Goal: Transaction & Acquisition: Purchase product/service

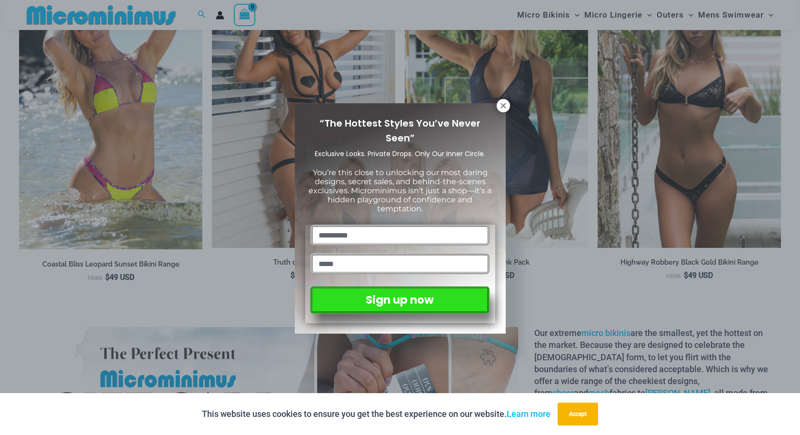
scroll to position [1264, 0]
click at [506, 102] on icon at bounding box center [503, 105] width 9 height 9
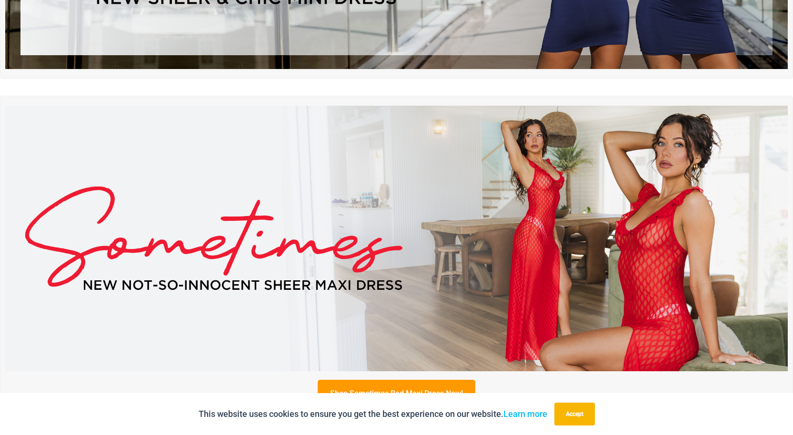
scroll to position [0, 0]
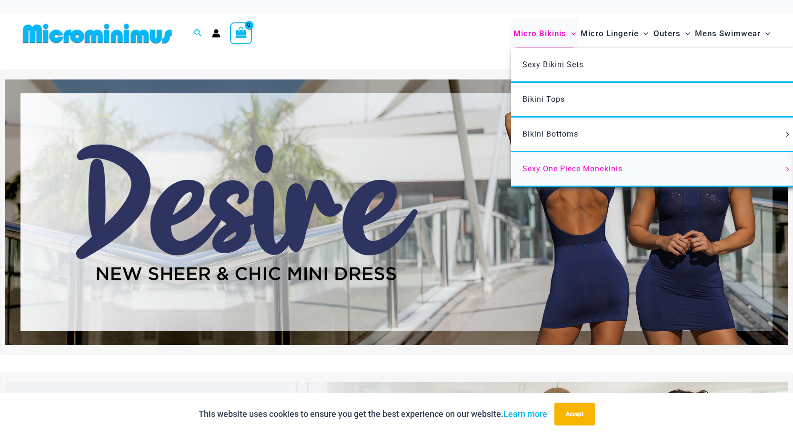
click at [547, 169] on span "Sexy One Piece Monokinis" at bounding box center [572, 168] width 100 height 9
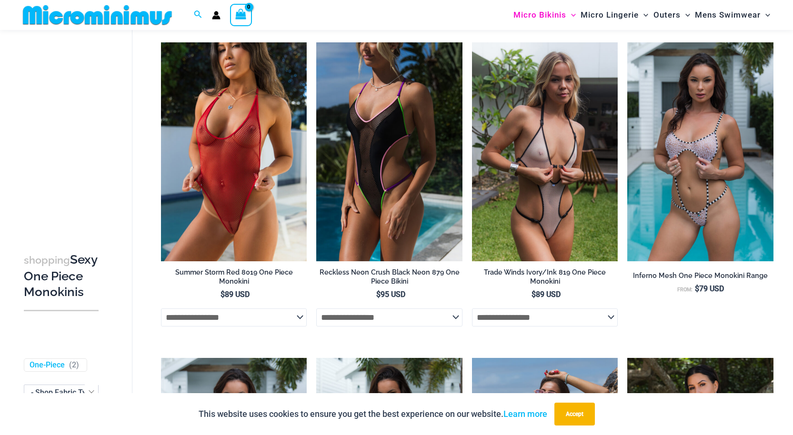
scroll to position [379, 0]
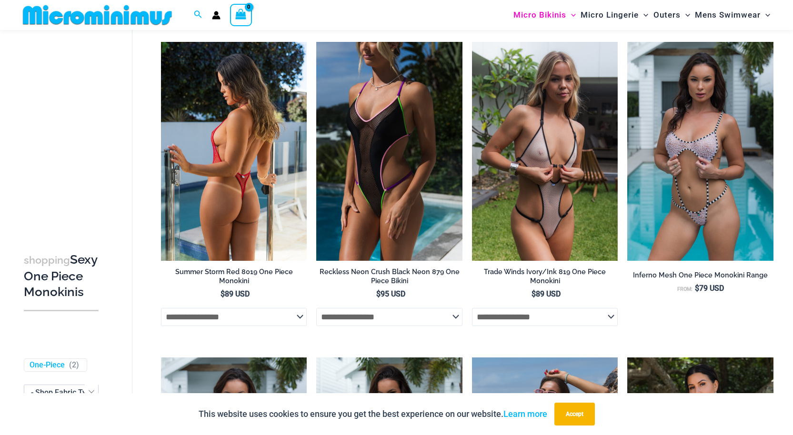
click at [253, 218] on img at bounding box center [234, 151] width 146 height 219
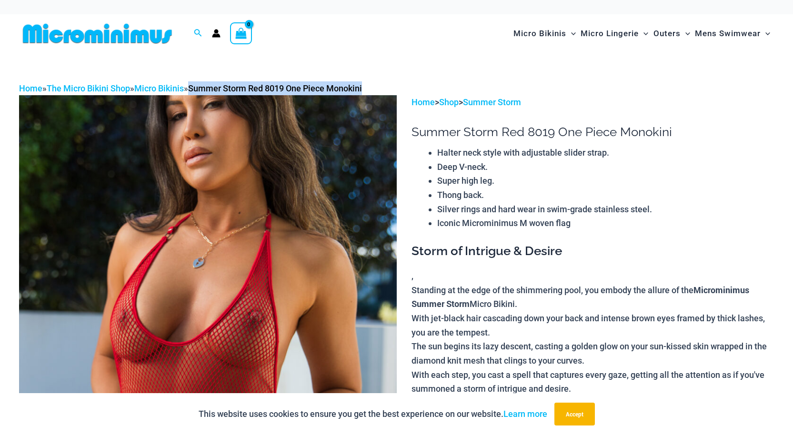
drag, startPoint x: 380, startPoint y: 88, endPoint x: 202, endPoint y: 86, distance: 178.5
click at [202, 86] on div "Home » The Micro Bikini Shop » Micro Bikinis » Summer Storm Red 8019 One Piece …" at bounding box center [396, 88] width 755 height 14
copy span "Summer Storm Red 8019 One Piece Monokini"
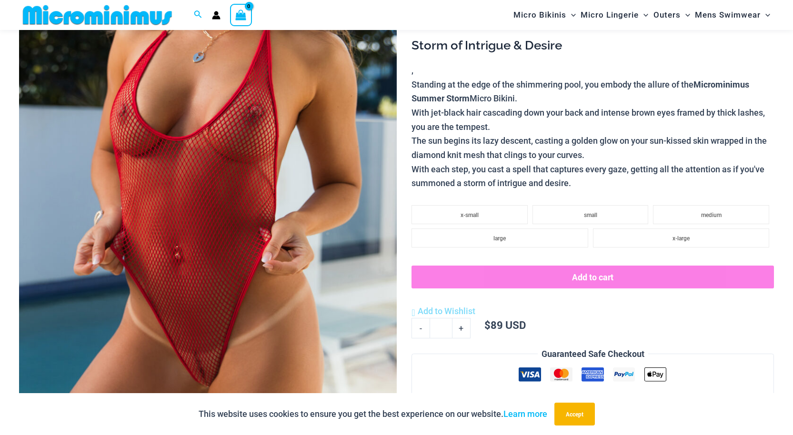
scroll to position [182, 0]
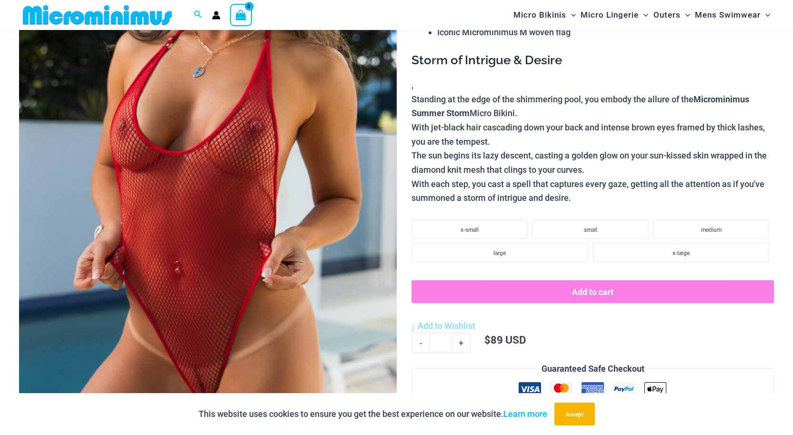
click at [228, 283] on img at bounding box center [207, 187] width 377 height 566
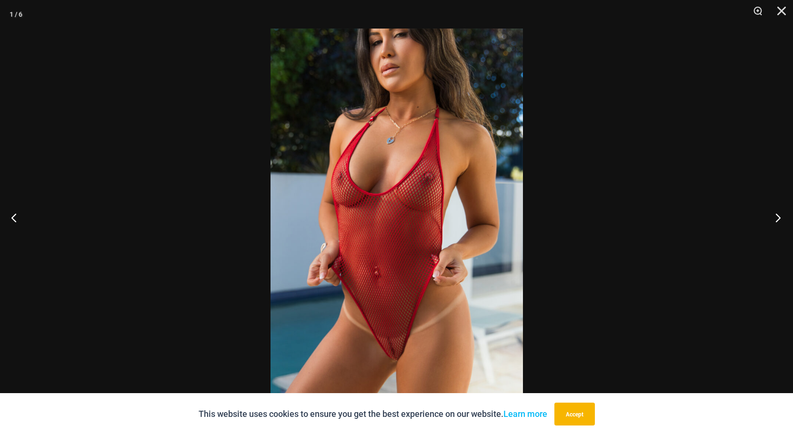
click at [781, 216] on button "Next" at bounding box center [775, 218] width 36 height 48
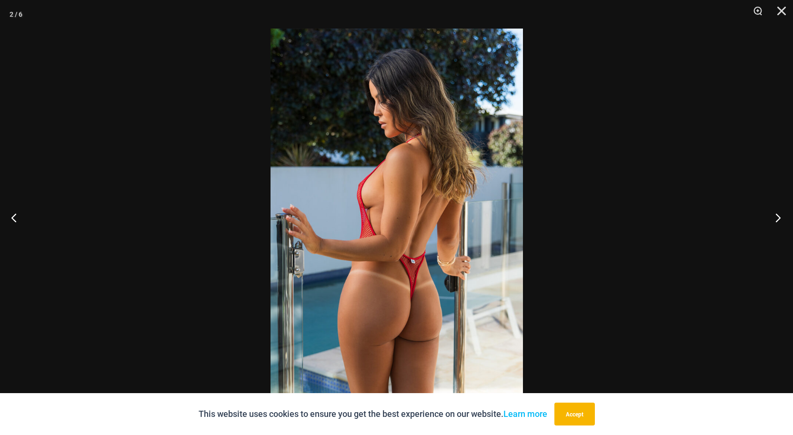
click at [778, 216] on button "Next" at bounding box center [775, 218] width 36 height 48
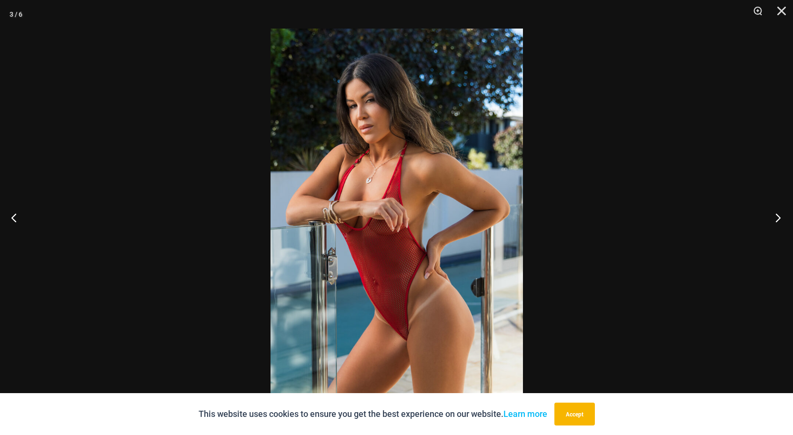
click at [777, 220] on button "Next" at bounding box center [775, 218] width 36 height 48
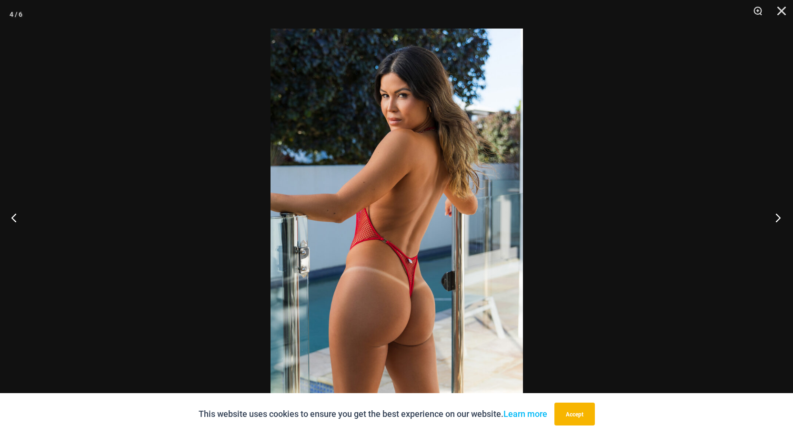
click at [778, 217] on button "Next" at bounding box center [775, 218] width 36 height 48
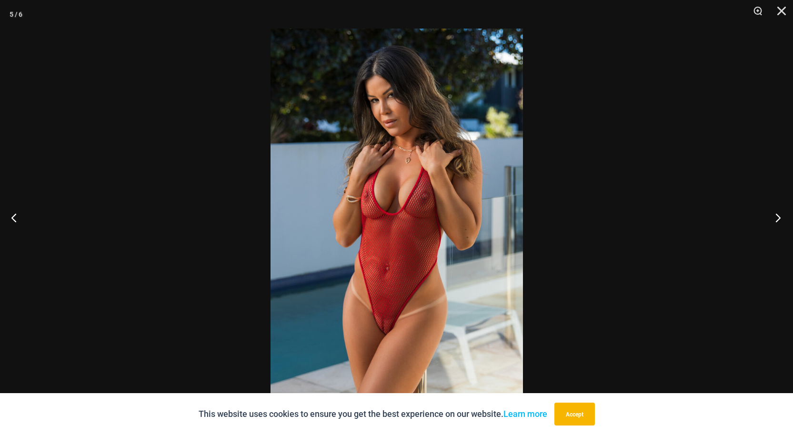
click at [780, 216] on button "Next" at bounding box center [775, 218] width 36 height 48
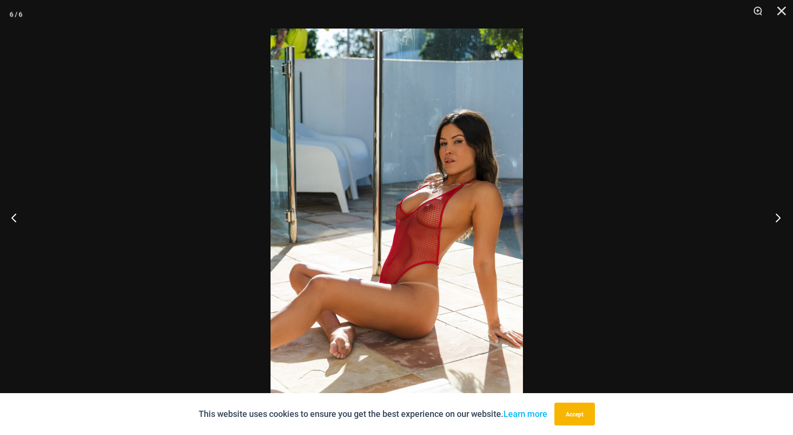
click at [778, 217] on button "Next" at bounding box center [775, 218] width 36 height 48
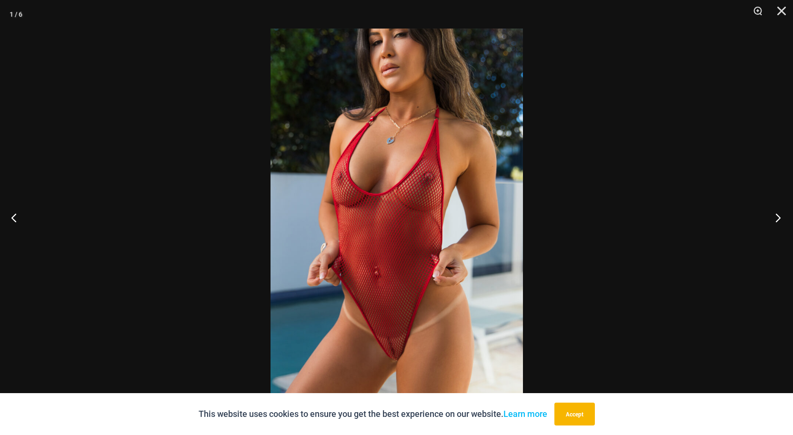
click at [776, 218] on button "Next" at bounding box center [775, 218] width 36 height 48
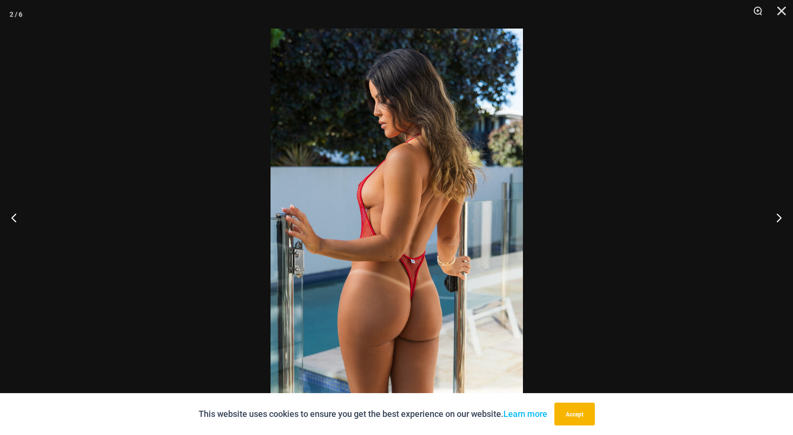
click at [646, 163] on div at bounding box center [396, 217] width 793 height 435
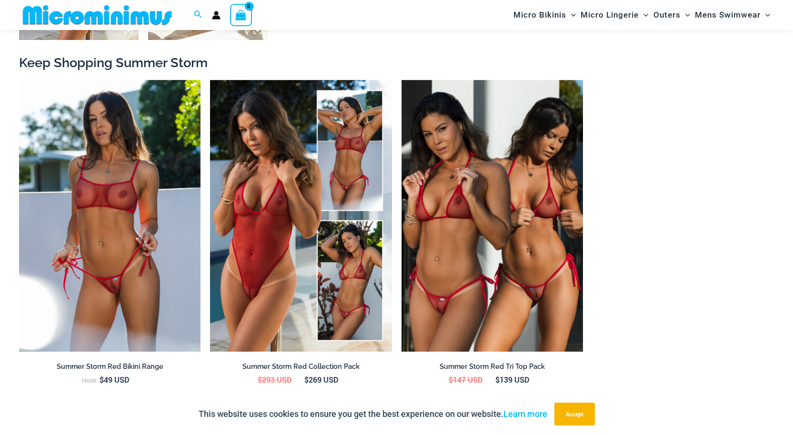
scroll to position [991, 0]
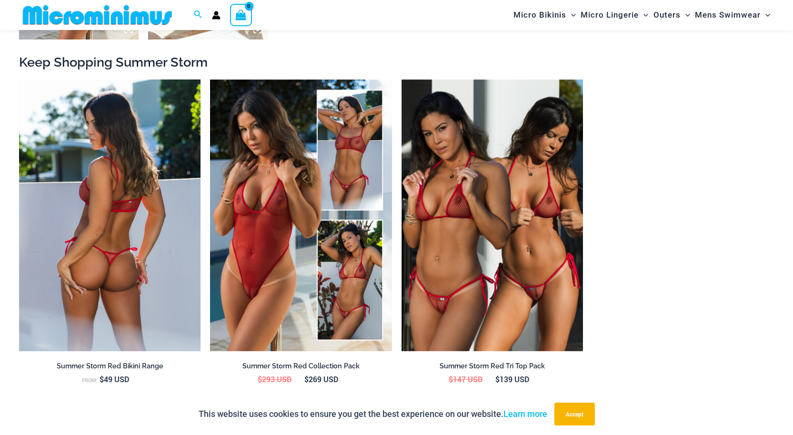
click at [154, 221] on img at bounding box center [109, 215] width 181 height 272
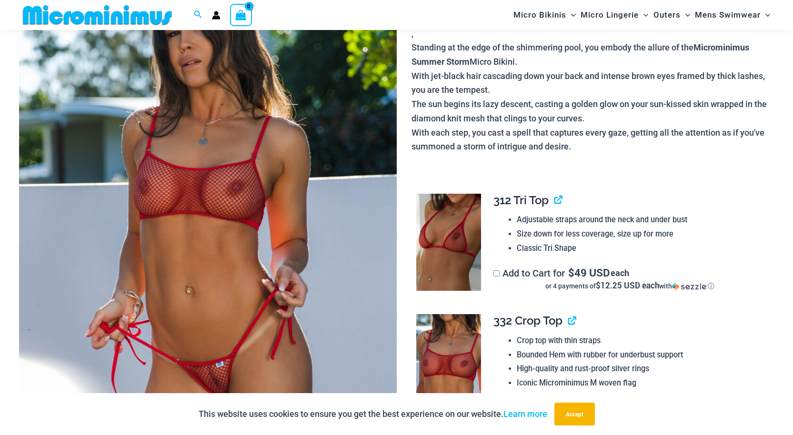
scroll to position [137, 0]
click at [369, 226] on img at bounding box center [207, 233] width 377 height 566
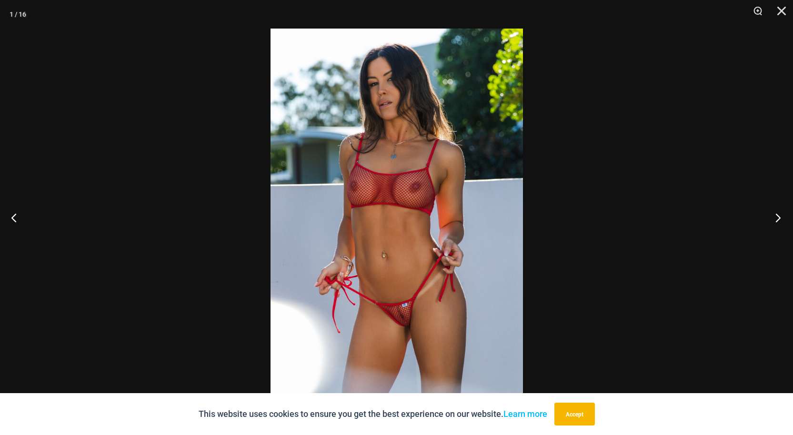
click at [779, 211] on button "Next" at bounding box center [775, 218] width 36 height 48
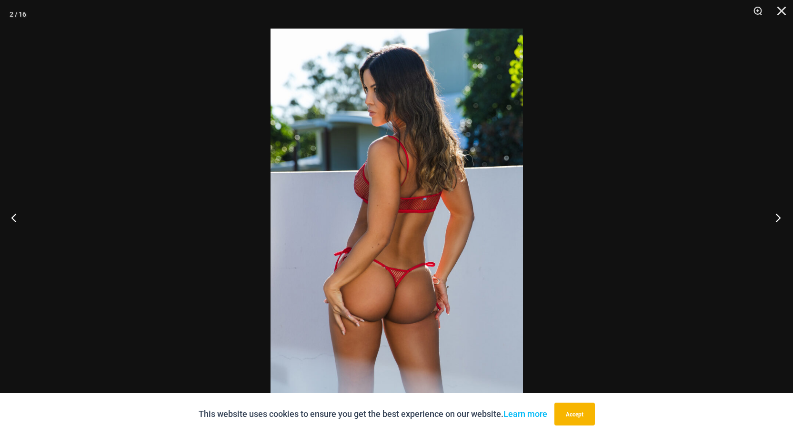
click at [778, 213] on button "Next" at bounding box center [775, 218] width 36 height 48
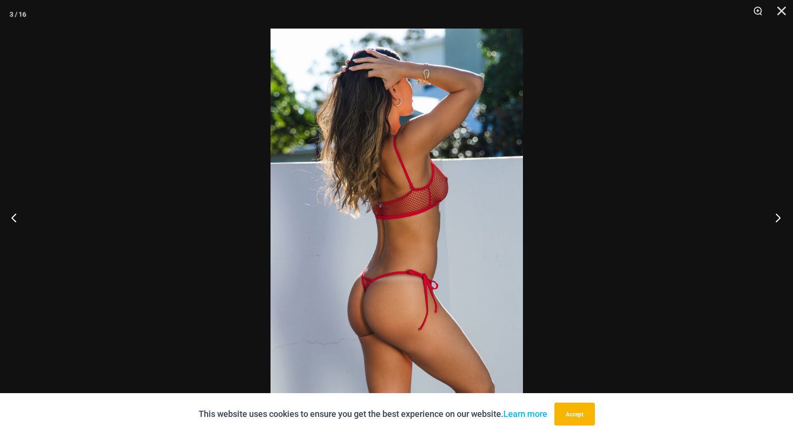
click at [773, 216] on button "Next" at bounding box center [775, 218] width 36 height 48
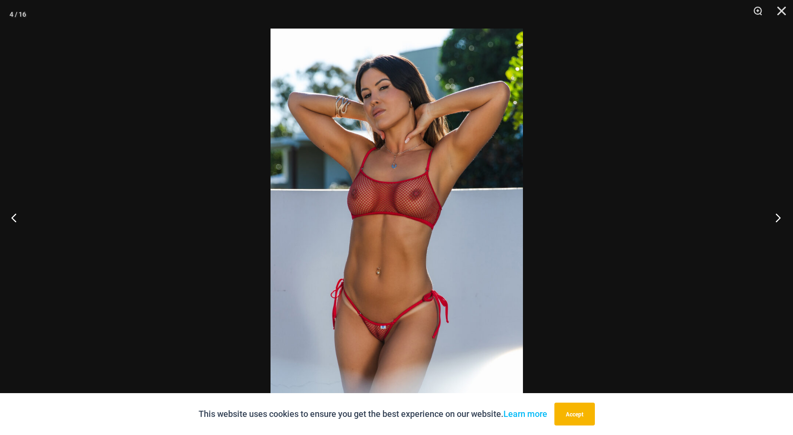
click at [773, 214] on button "Next" at bounding box center [775, 218] width 36 height 48
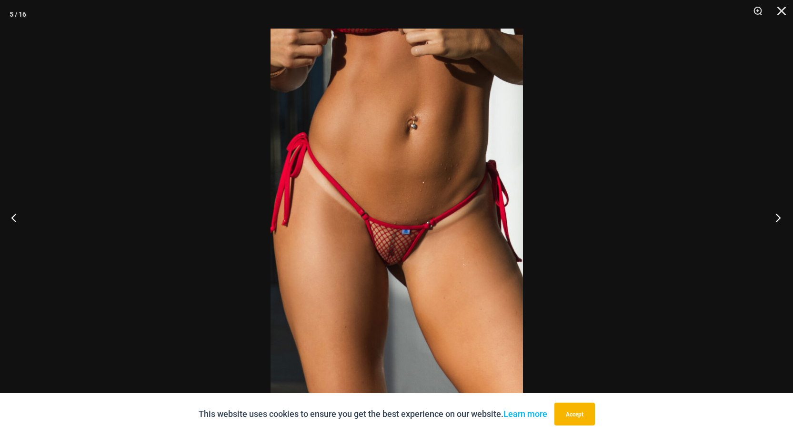
click at [776, 218] on button "Next" at bounding box center [775, 218] width 36 height 48
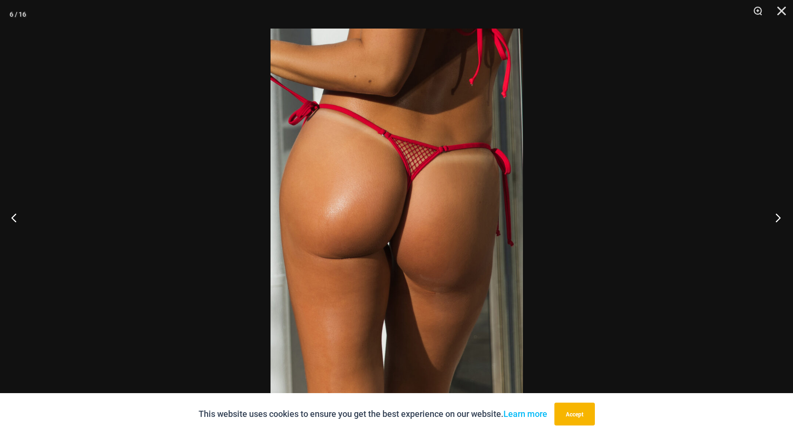
click at [779, 216] on button "Next" at bounding box center [775, 218] width 36 height 48
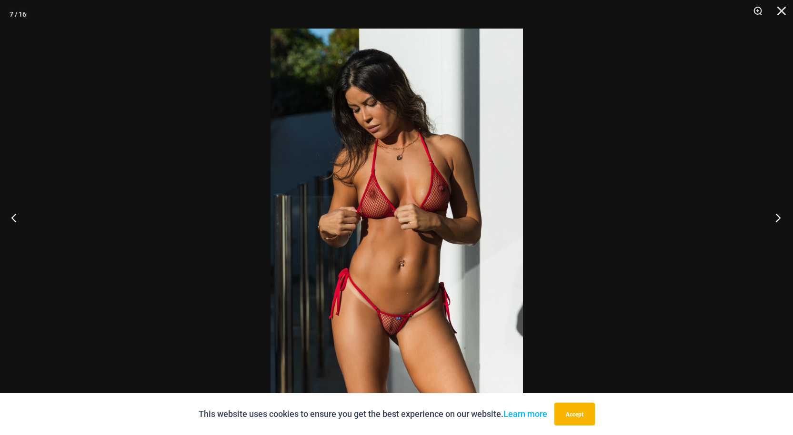
click at [777, 215] on button "Next" at bounding box center [775, 218] width 36 height 48
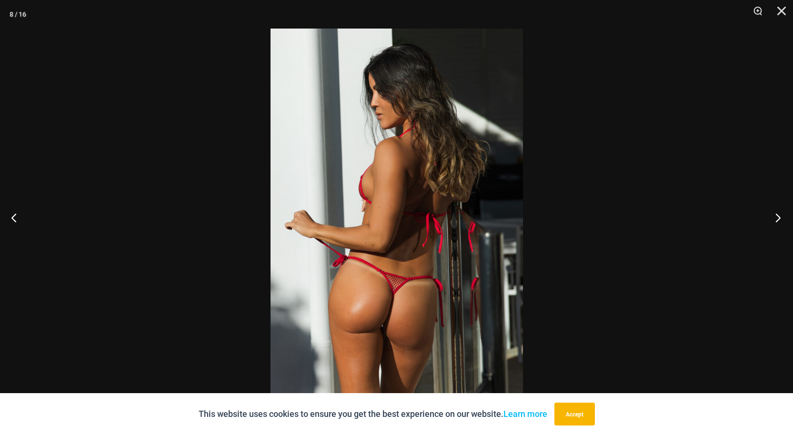
click at [782, 213] on button "Next" at bounding box center [775, 218] width 36 height 48
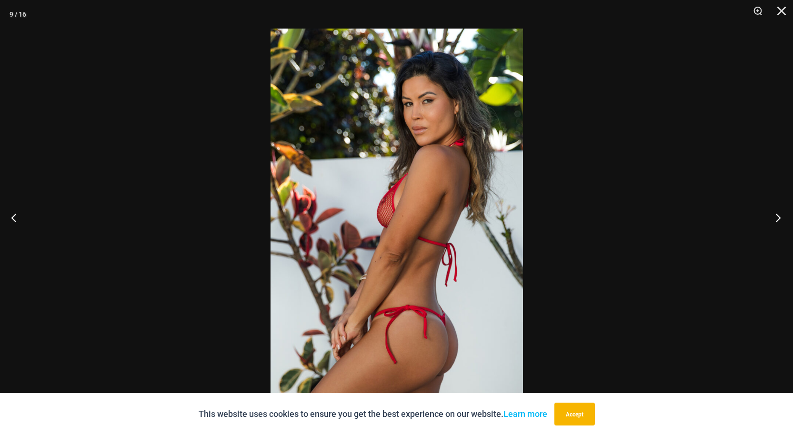
click at [778, 216] on button "Next" at bounding box center [775, 218] width 36 height 48
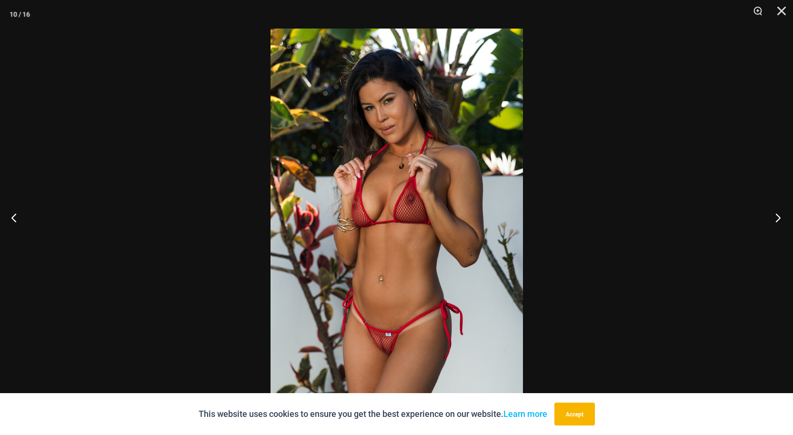
click at [778, 216] on button "Next" at bounding box center [775, 218] width 36 height 48
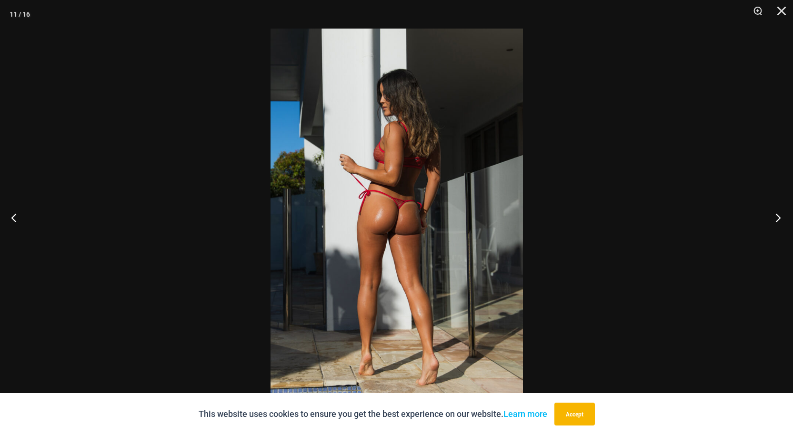
click at [782, 217] on button "Next" at bounding box center [775, 218] width 36 height 48
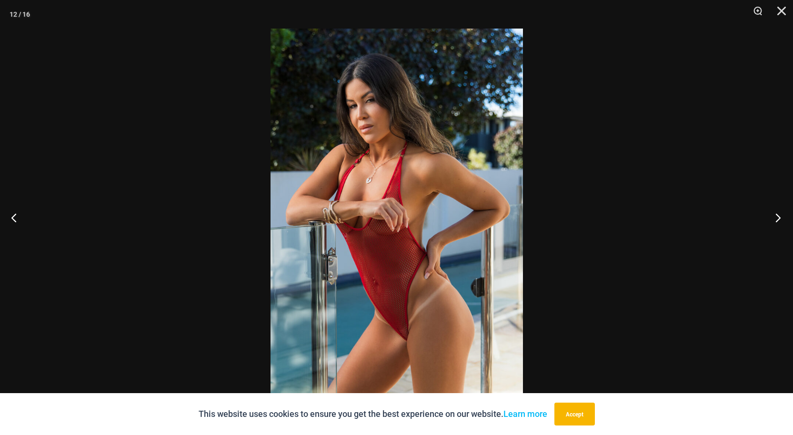
click at [776, 212] on button "Next" at bounding box center [775, 218] width 36 height 48
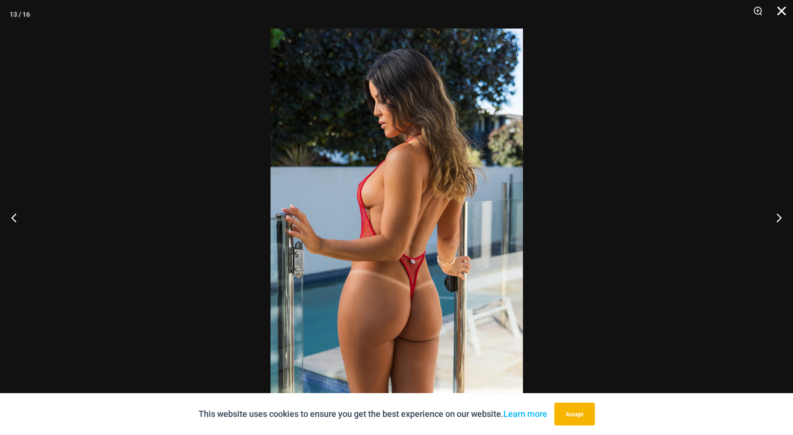
click at [779, 7] on button "Close" at bounding box center [778, 14] width 24 height 29
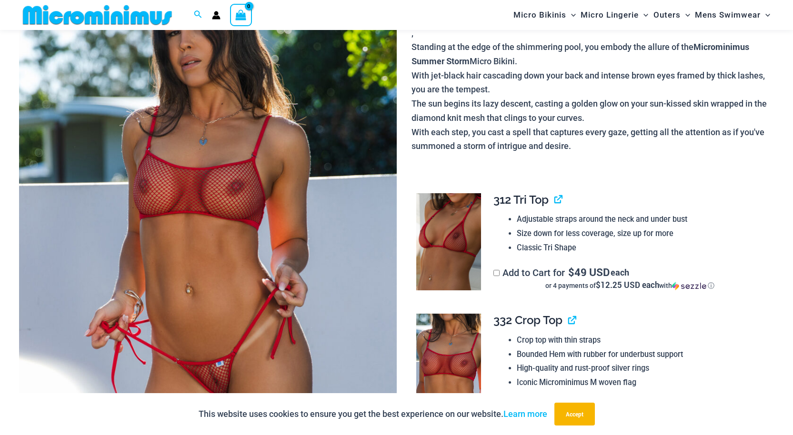
click at [455, 261] on img at bounding box center [448, 241] width 65 height 97
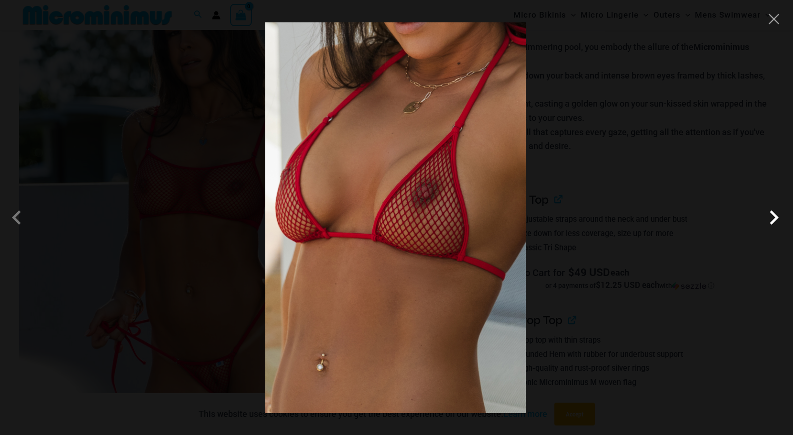
click at [777, 216] on span at bounding box center [773, 217] width 29 height 29
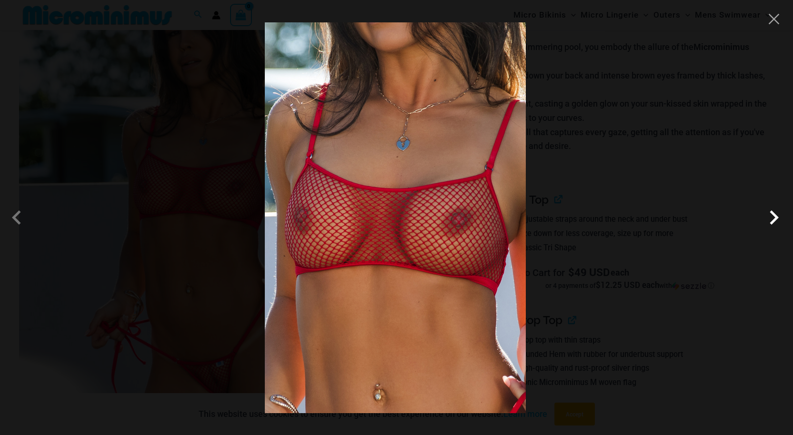
click at [778, 214] on span at bounding box center [773, 217] width 29 height 29
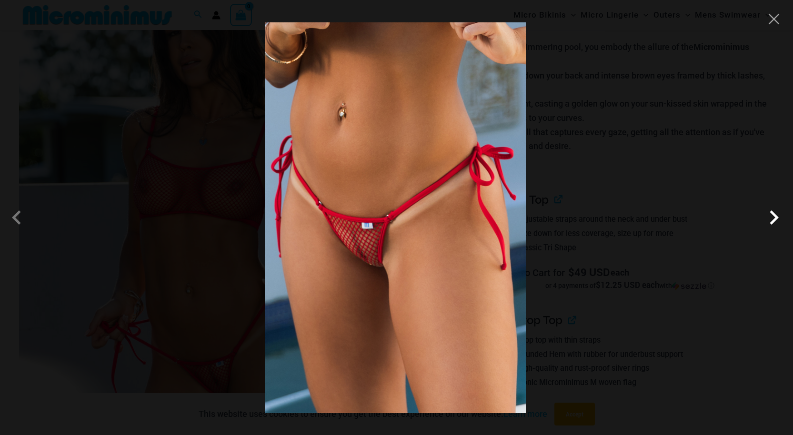
click at [776, 220] on span at bounding box center [773, 217] width 29 height 29
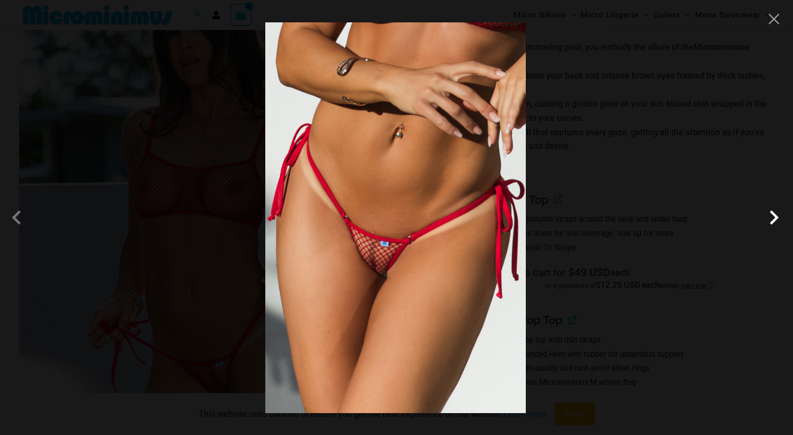
click at [772, 214] on span at bounding box center [773, 217] width 29 height 29
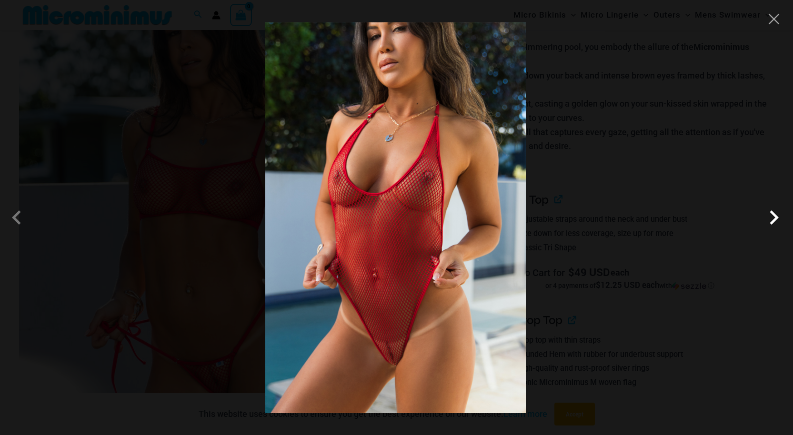
click at [771, 220] on span at bounding box center [773, 217] width 29 height 29
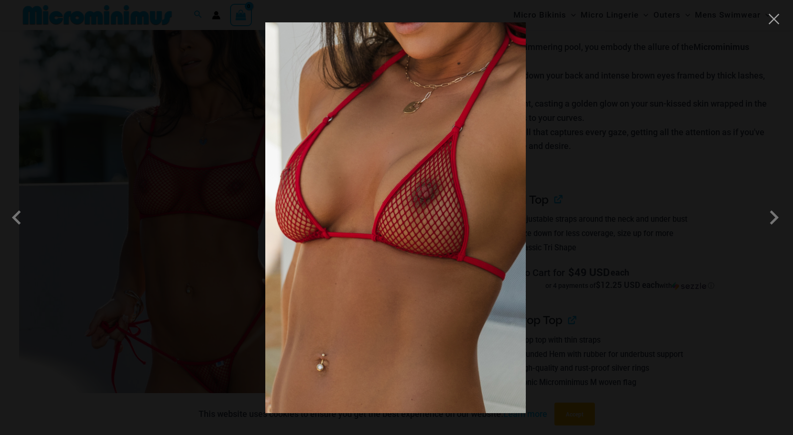
click at [683, 156] on div at bounding box center [396, 217] width 793 height 435
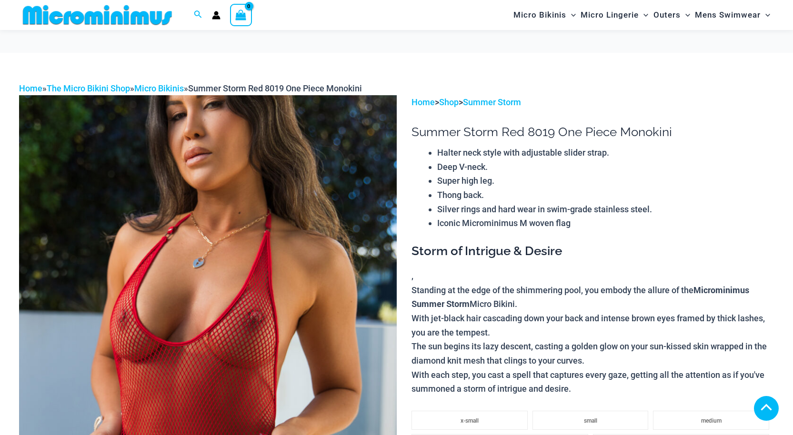
scroll to position [1072, 0]
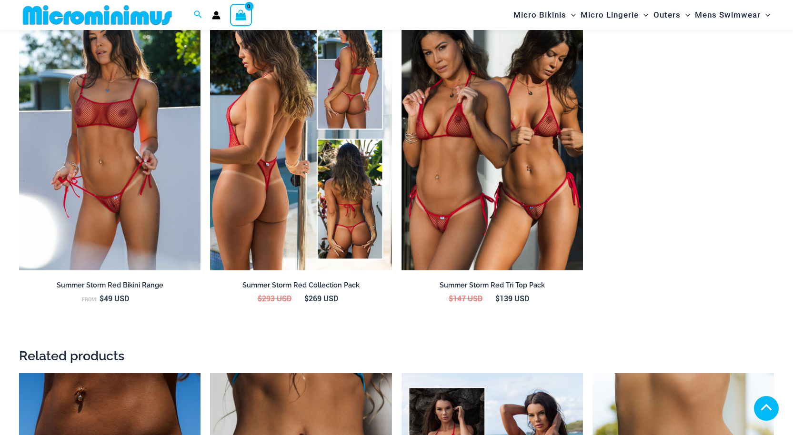
click at [288, 260] on img at bounding box center [300, 135] width 181 height 272
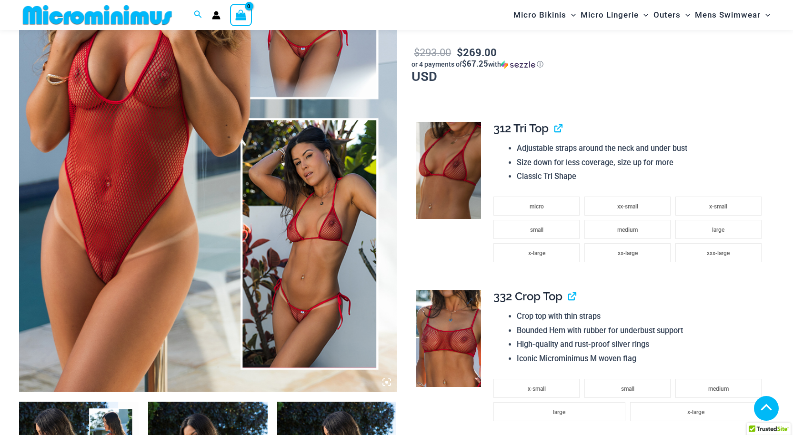
scroll to position [467, 0]
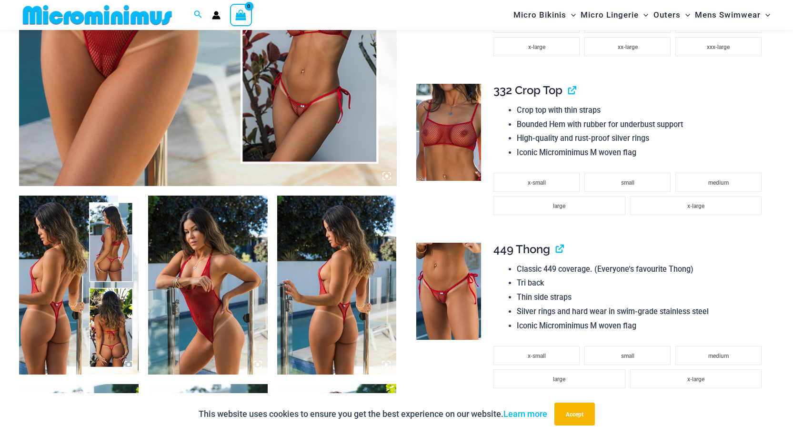
click at [445, 150] on img at bounding box center [448, 132] width 65 height 97
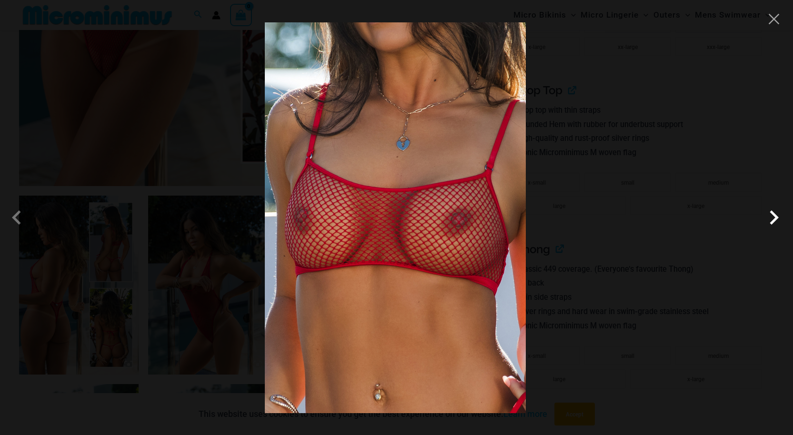
click at [772, 216] on span at bounding box center [773, 217] width 29 height 29
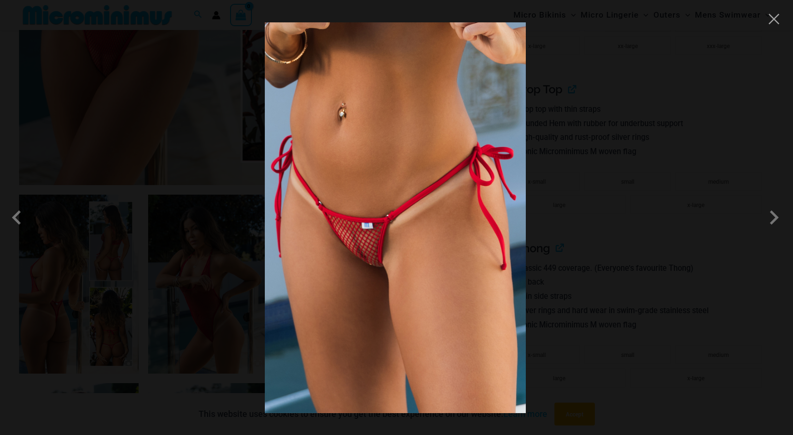
scroll to position [468, 0]
click at [770, 218] on span at bounding box center [773, 217] width 29 height 29
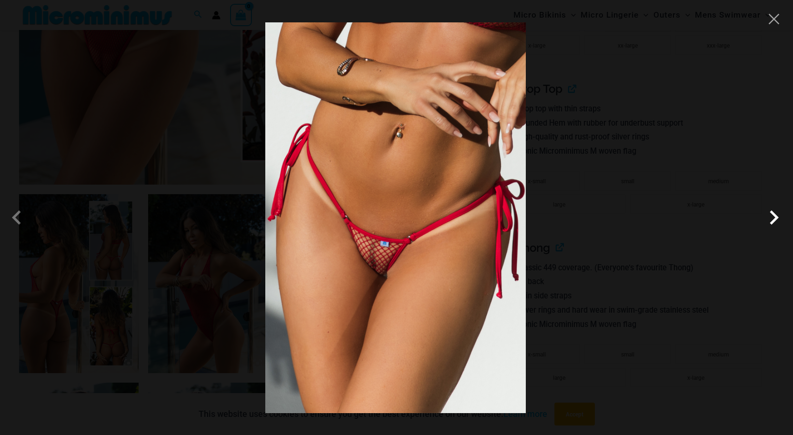
click at [771, 218] on span at bounding box center [773, 217] width 29 height 29
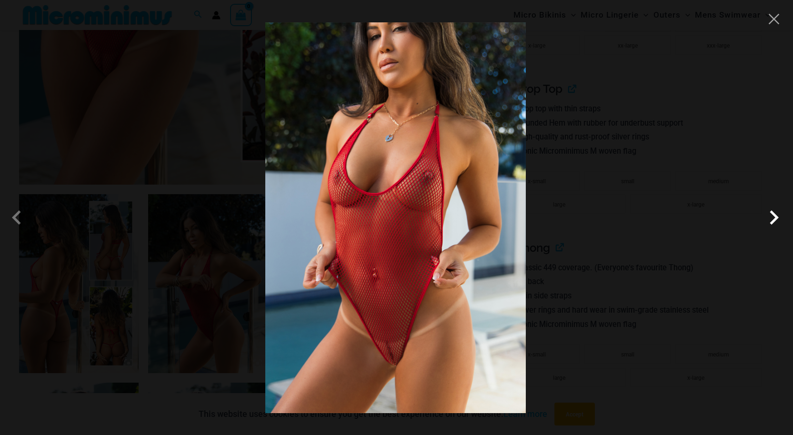
click at [771, 218] on span at bounding box center [773, 217] width 29 height 29
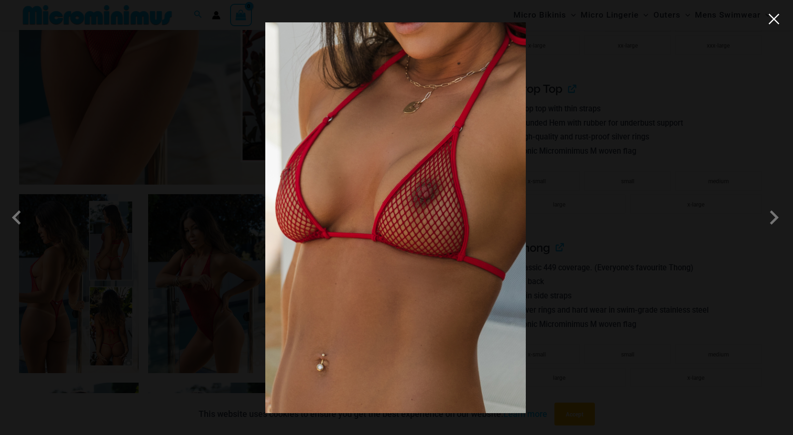
click at [774, 24] on button "Close" at bounding box center [773, 19] width 14 height 14
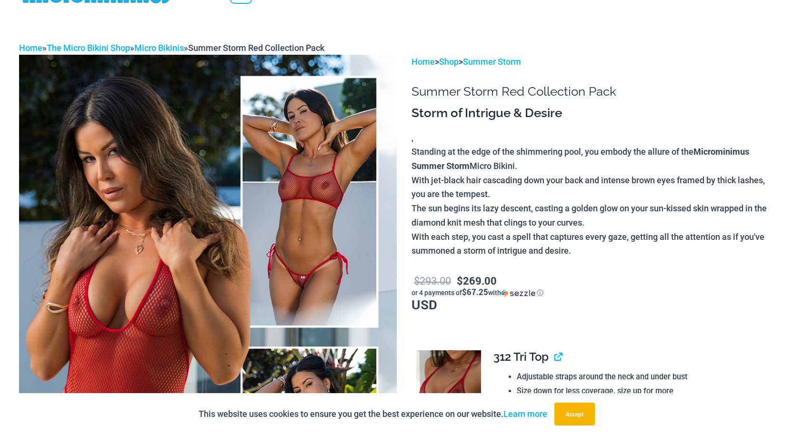
scroll to position [0, 0]
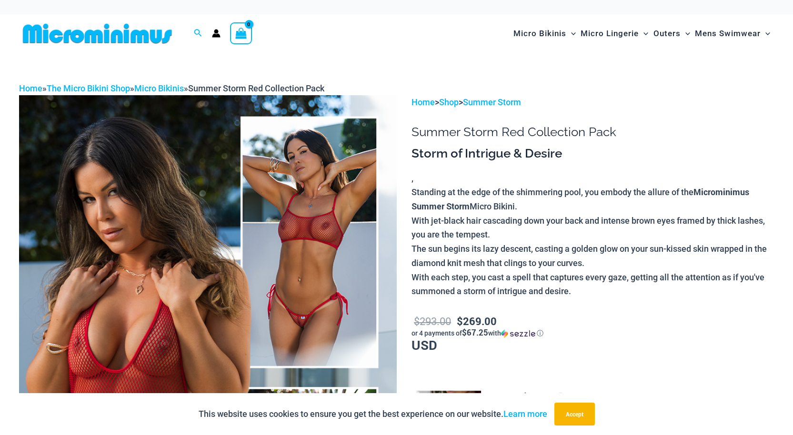
click at [335, 280] on img at bounding box center [207, 378] width 377 height 566
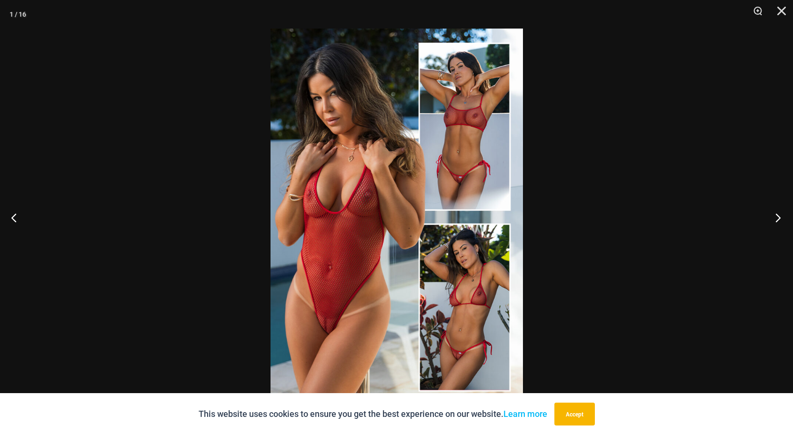
click at [775, 217] on button "Next" at bounding box center [775, 218] width 36 height 48
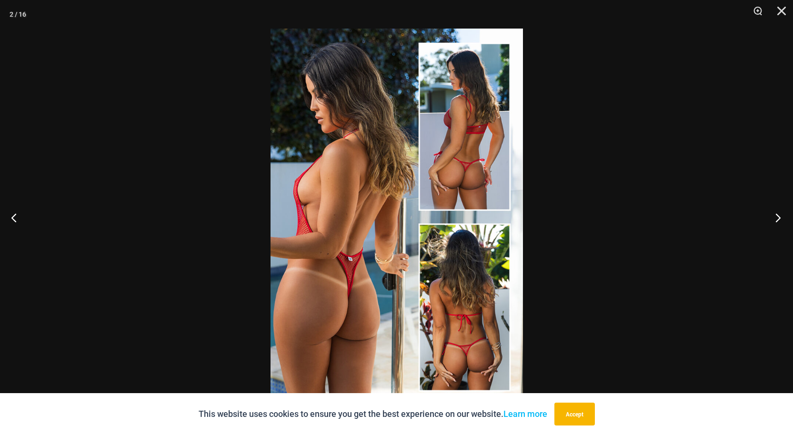
click at [775, 217] on button "Next" at bounding box center [775, 218] width 36 height 48
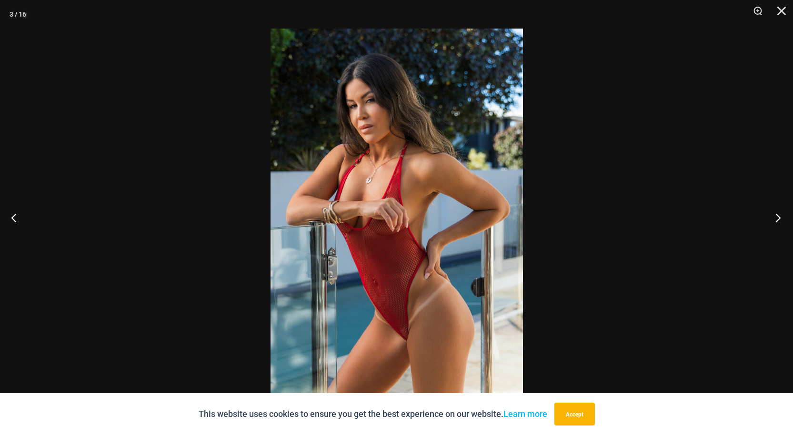
click at [775, 217] on button "Next" at bounding box center [775, 218] width 36 height 48
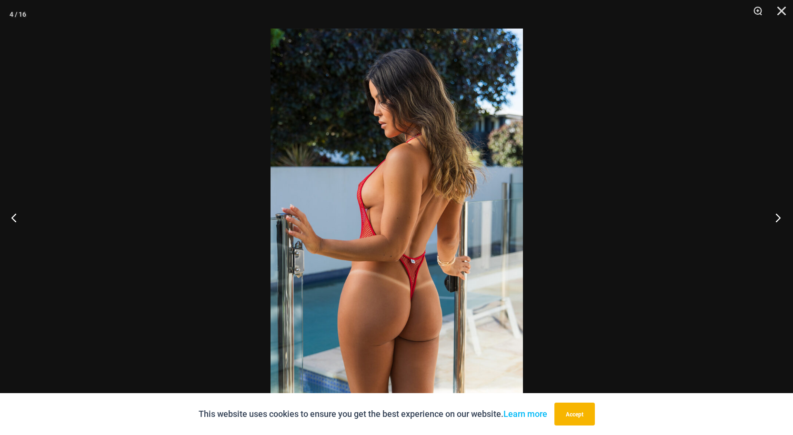
click at [775, 217] on button "Next" at bounding box center [775, 218] width 36 height 48
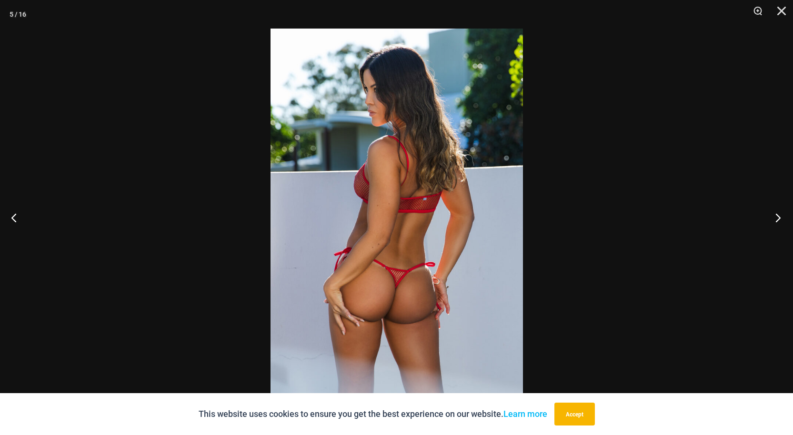
click at [775, 217] on button "Next" at bounding box center [775, 218] width 36 height 48
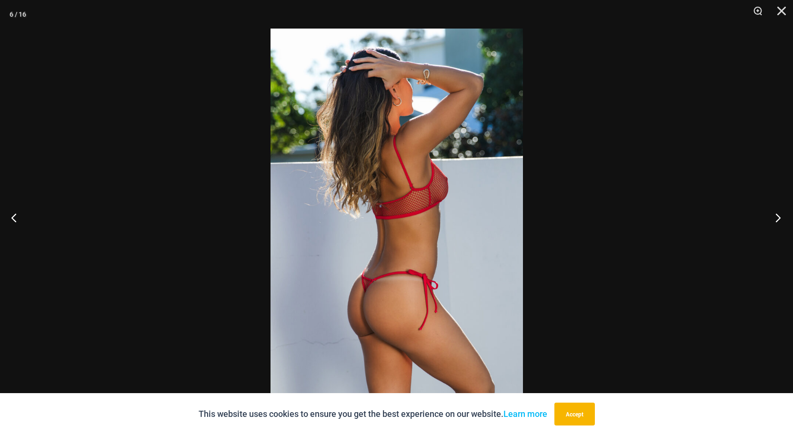
click at [775, 217] on button "Next" at bounding box center [775, 218] width 36 height 48
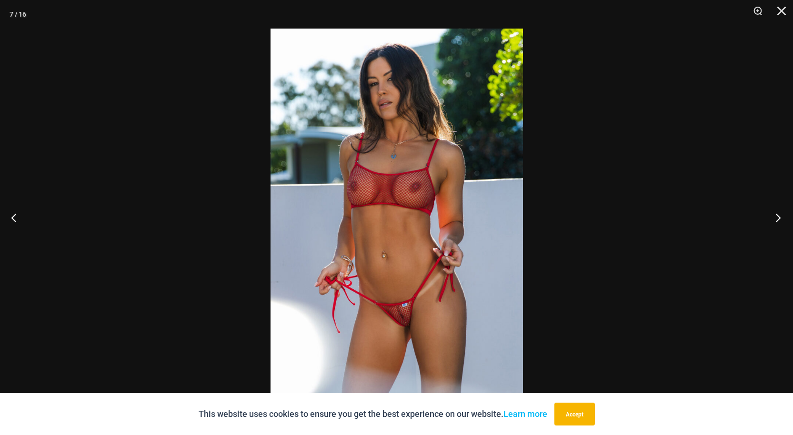
click at [775, 217] on button "Next" at bounding box center [775, 218] width 36 height 48
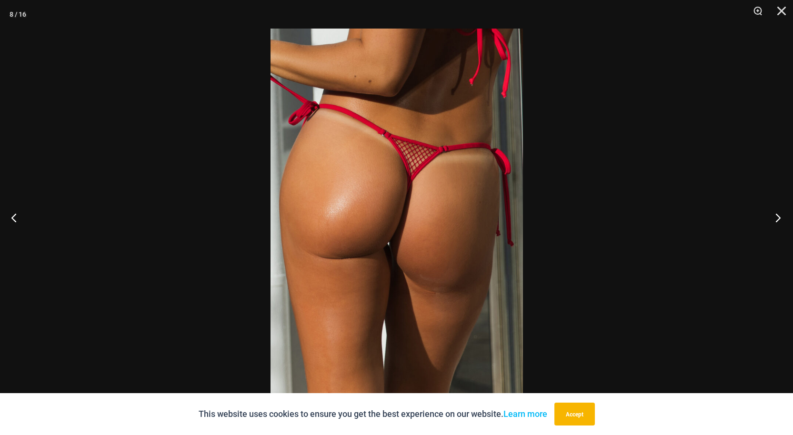
click at [775, 217] on button "Next" at bounding box center [775, 218] width 36 height 48
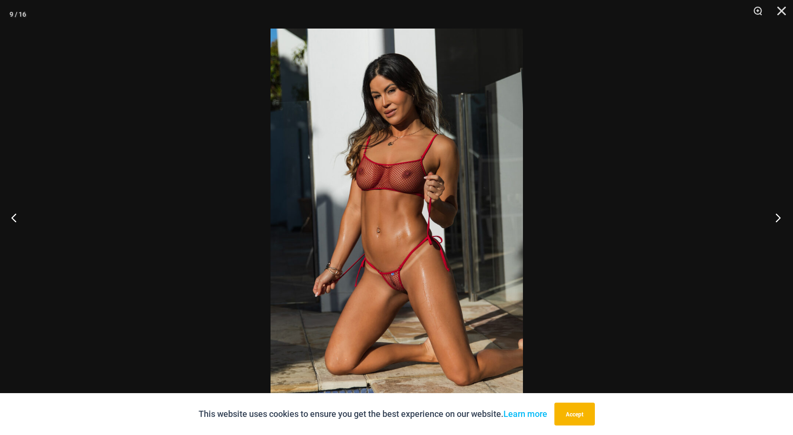
click at [775, 217] on button "Next" at bounding box center [775, 218] width 36 height 48
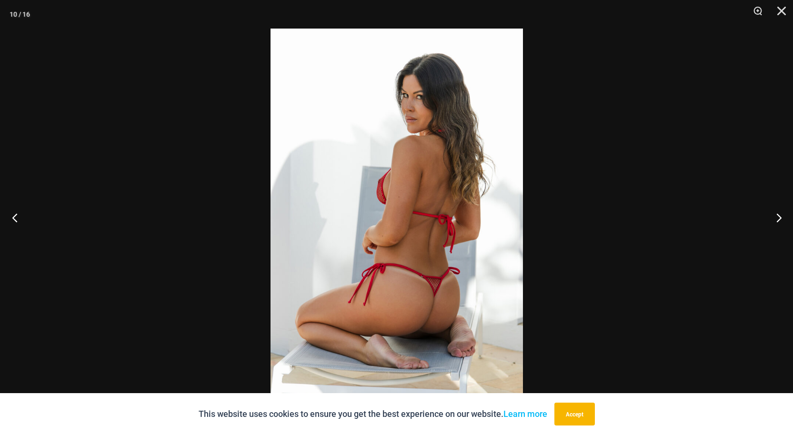
click at [18, 219] on button "Previous" at bounding box center [18, 218] width 36 height 48
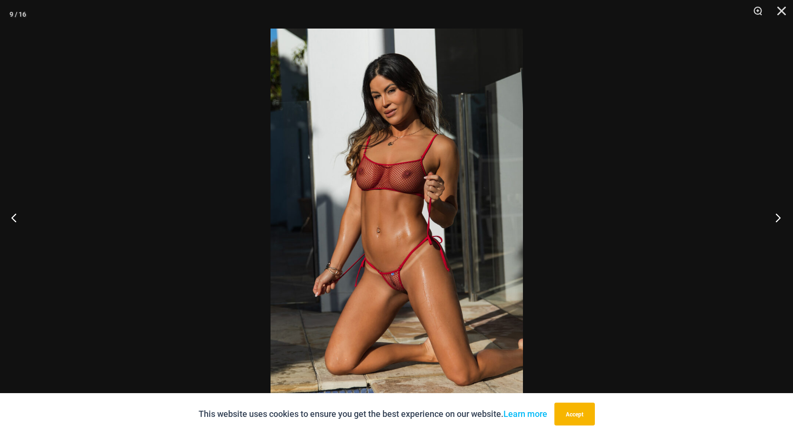
click at [775, 213] on button "Next" at bounding box center [775, 218] width 36 height 48
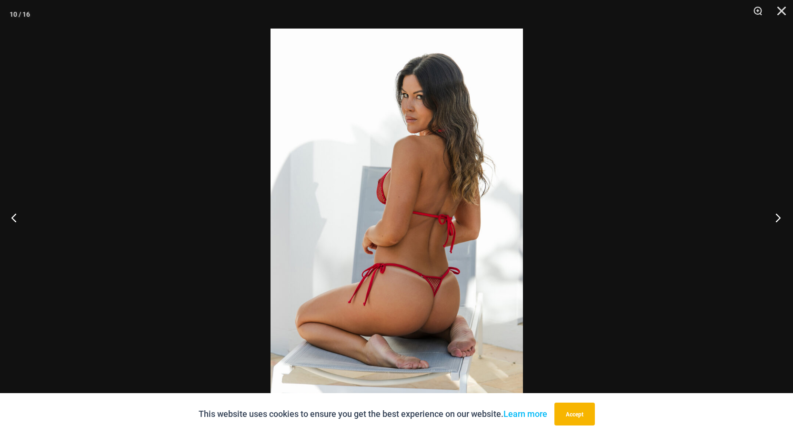
click at [775, 208] on button "Next" at bounding box center [775, 218] width 36 height 48
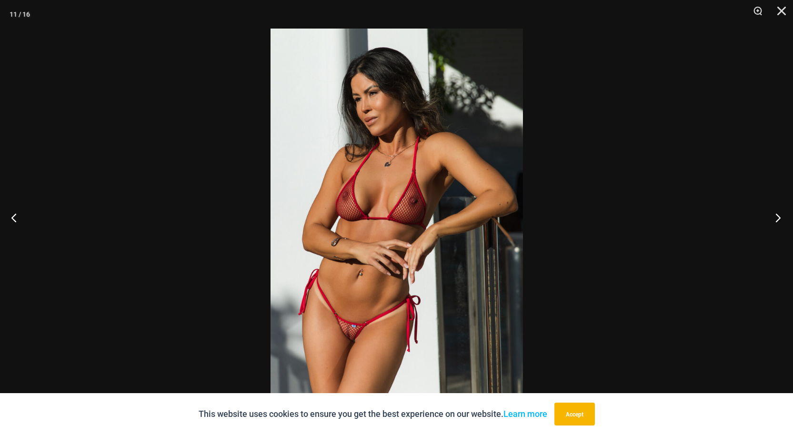
click at [768, 209] on button "Next" at bounding box center [775, 218] width 36 height 48
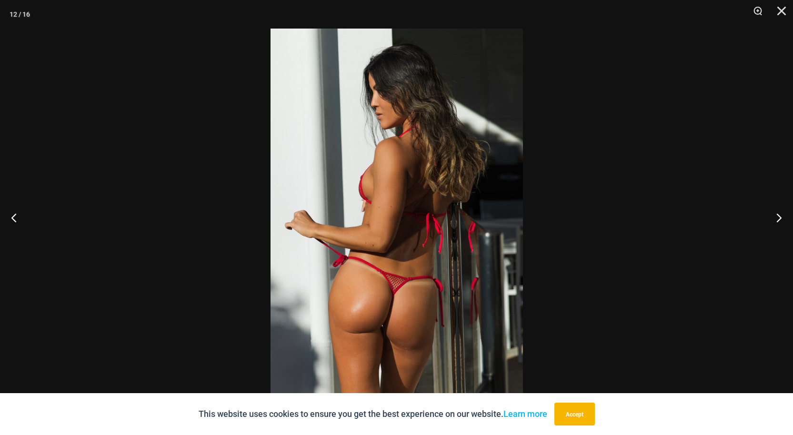
click at [673, 157] on div at bounding box center [396, 217] width 793 height 435
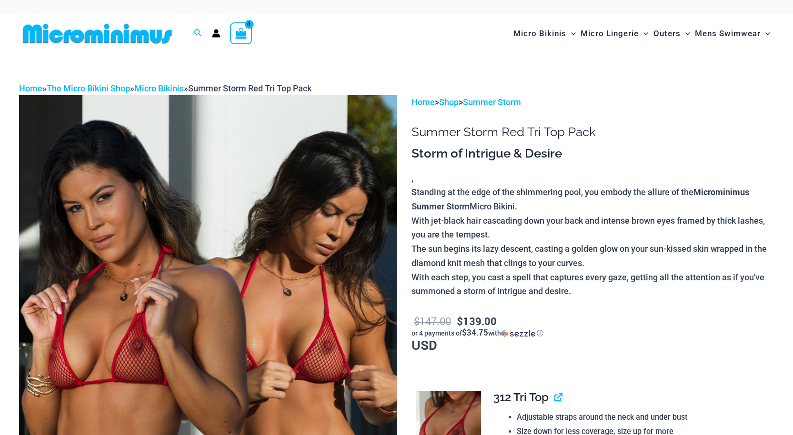
click at [219, 278] on img at bounding box center [207, 378] width 377 height 566
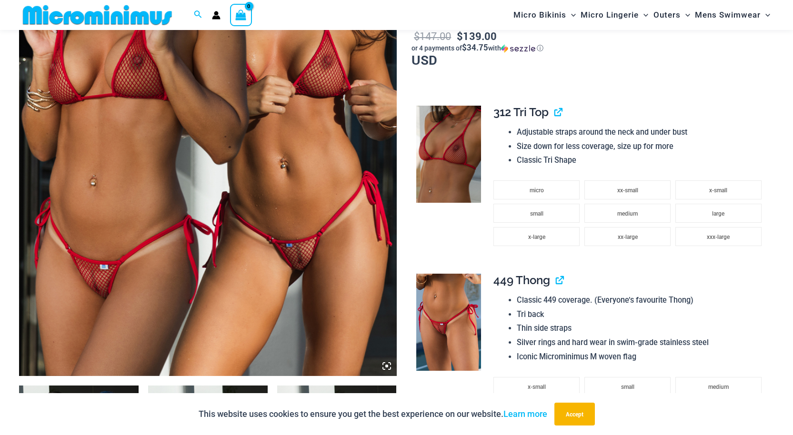
scroll to position [277, 0]
click at [331, 211] on img at bounding box center [207, 93] width 377 height 566
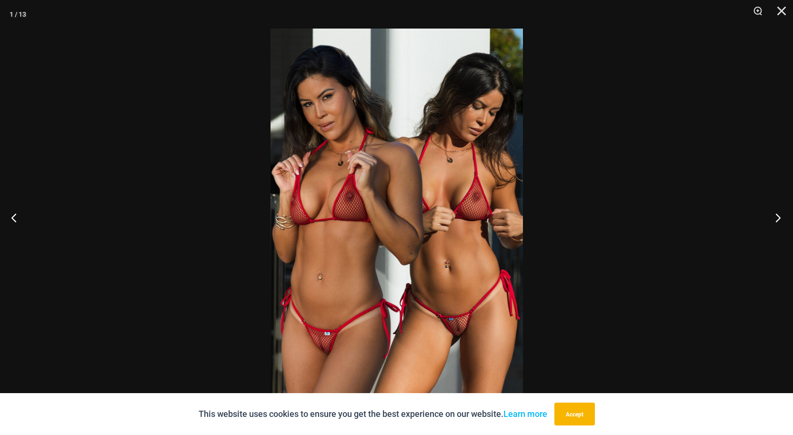
click at [776, 214] on button "Next" at bounding box center [775, 218] width 36 height 48
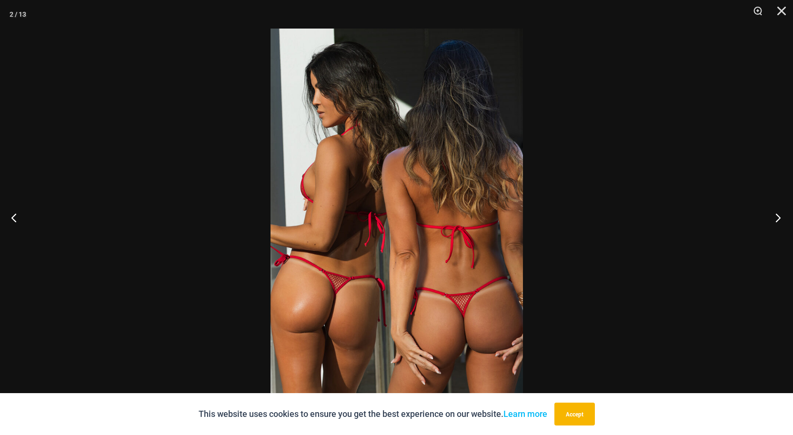
click at [776, 214] on button "Next" at bounding box center [775, 218] width 36 height 48
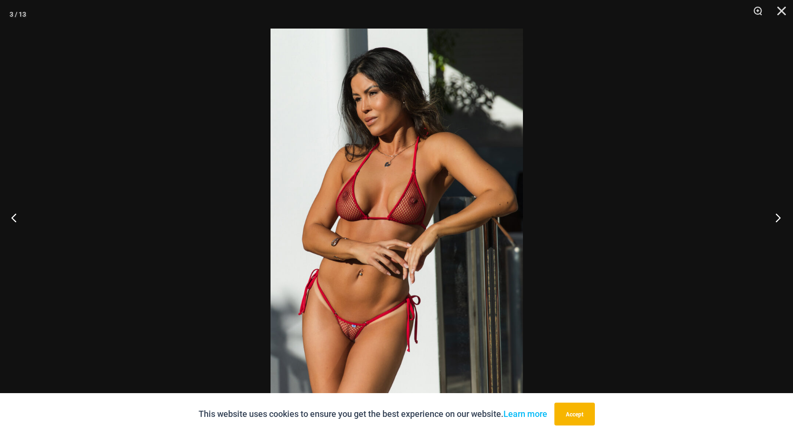
click at [776, 214] on button "Next" at bounding box center [775, 218] width 36 height 48
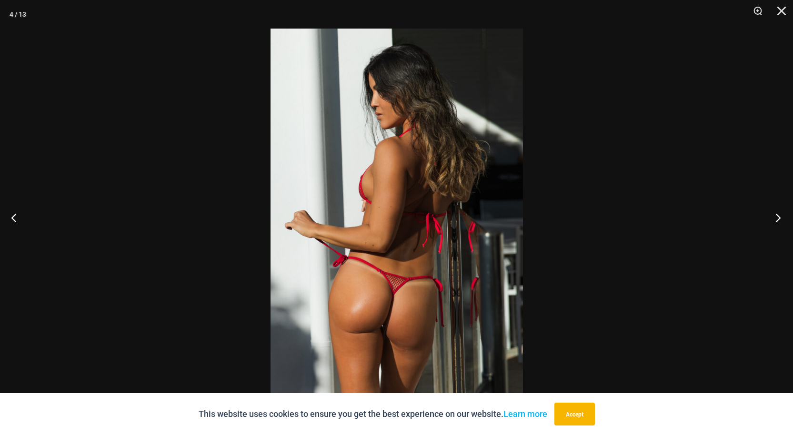
click at [776, 214] on button "Next" at bounding box center [775, 218] width 36 height 48
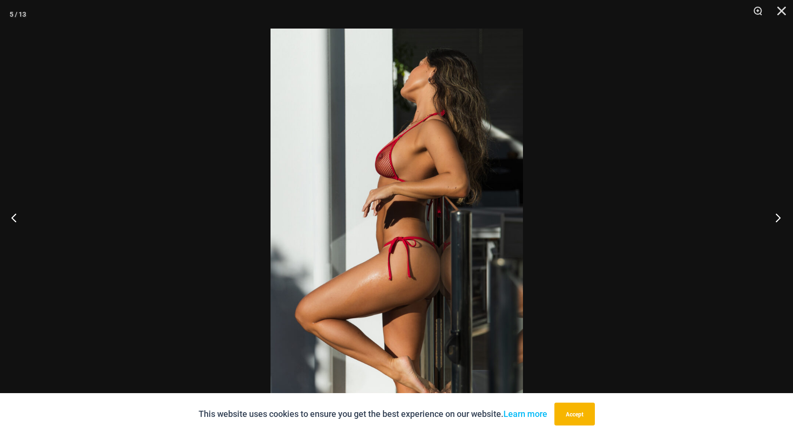
click at [776, 214] on button "Next" at bounding box center [775, 218] width 36 height 48
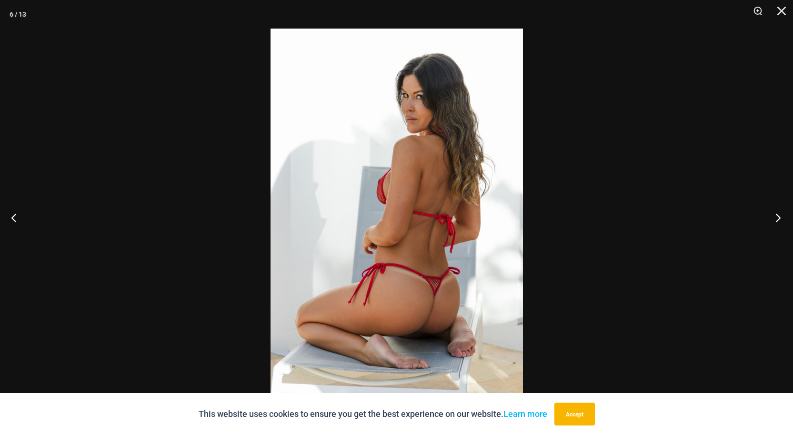
click at [776, 214] on button "Next" at bounding box center [775, 218] width 36 height 48
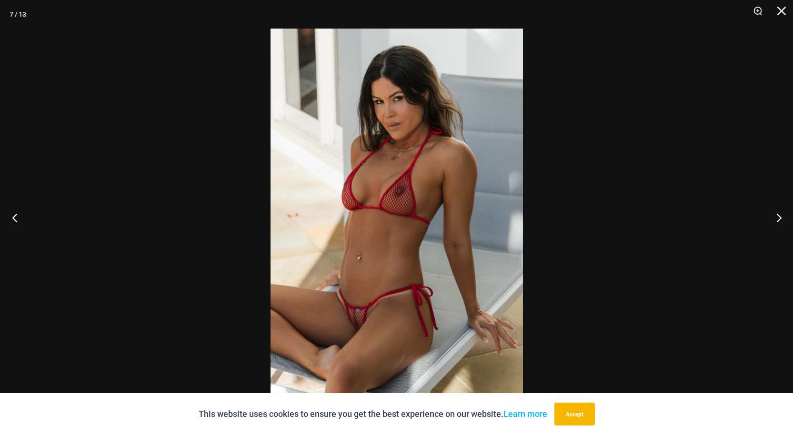
click at [15, 220] on button "Previous" at bounding box center [18, 218] width 36 height 48
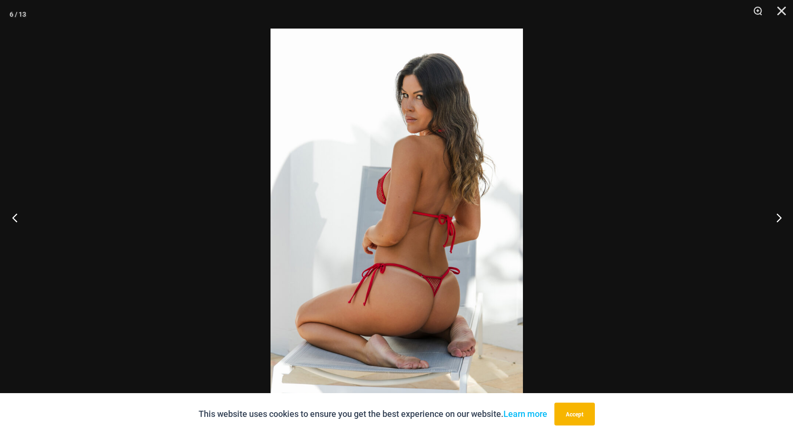
click at [15, 220] on button "Previous" at bounding box center [18, 218] width 36 height 48
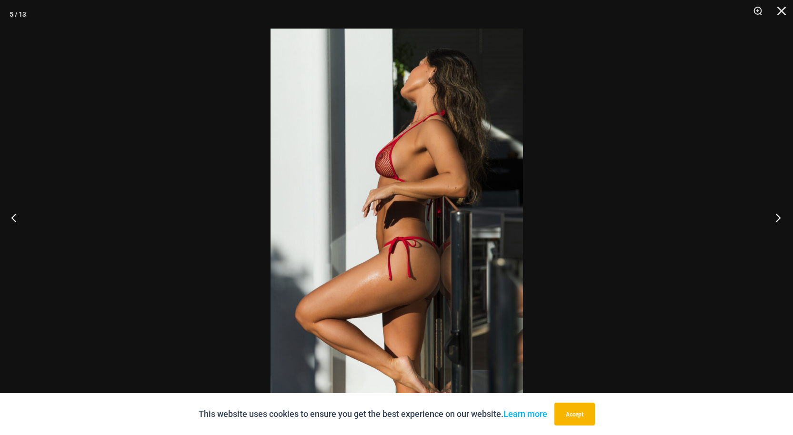
click at [777, 216] on button "Next" at bounding box center [775, 218] width 36 height 48
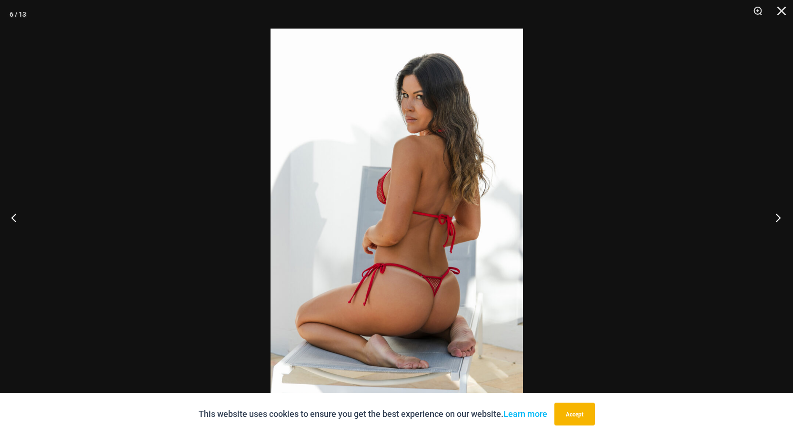
click at [777, 216] on button "Next" at bounding box center [775, 218] width 36 height 48
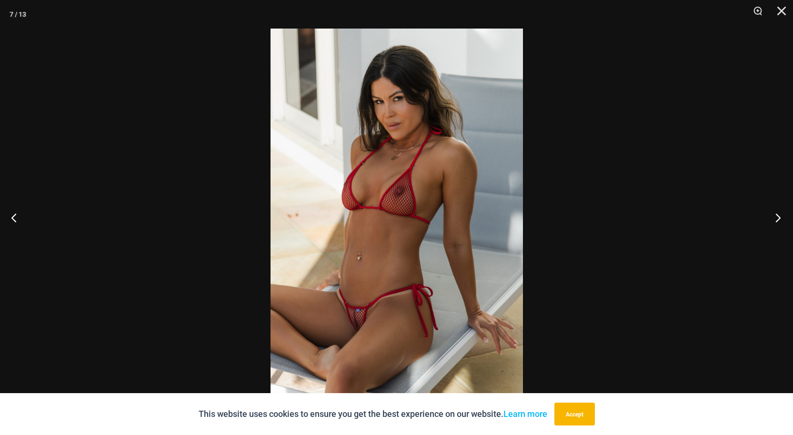
click at [777, 216] on button "Next" at bounding box center [775, 218] width 36 height 48
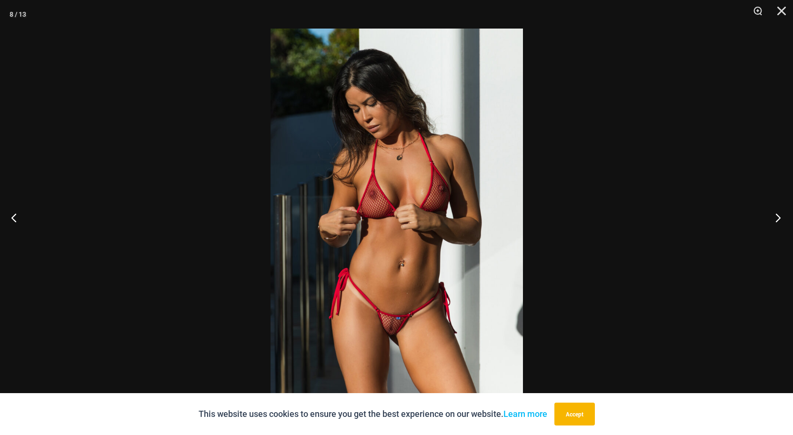
click at [777, 216] on button "Next" at bounding box center [775, 218] width 36 height 48
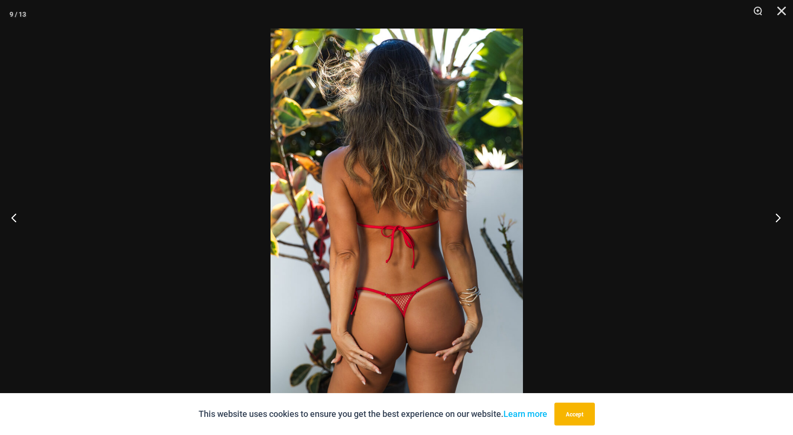
click at [777, 216] on button "Next" at bounding box center [775, 218] width 36 height 48
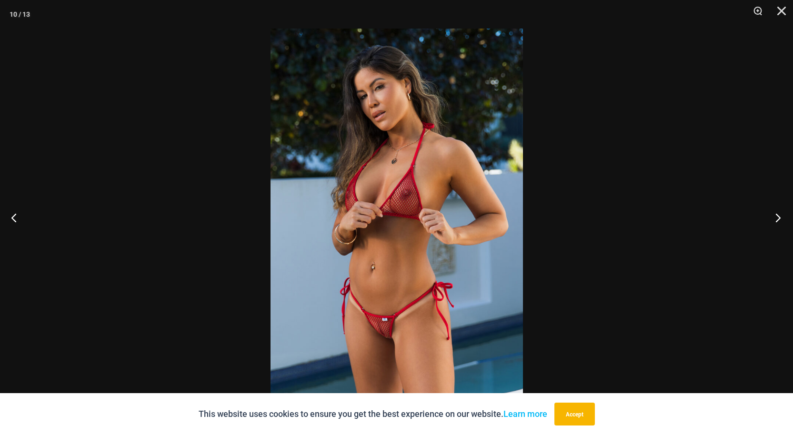
click at [778, 217] on button "Next" at bounding box center [775, 218] width 36 height 48
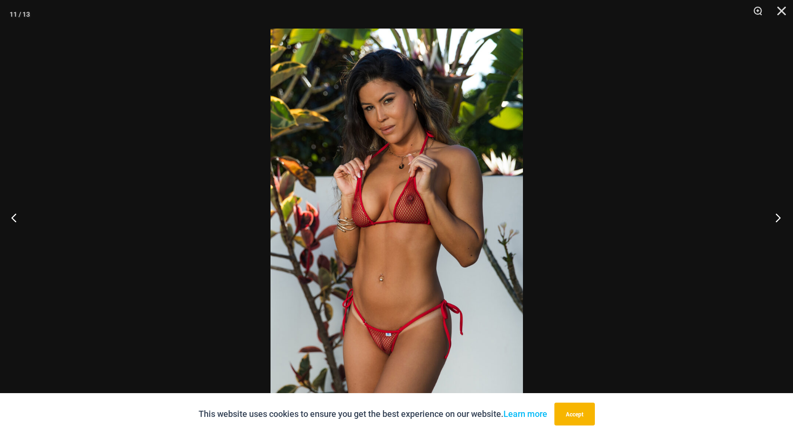
click at [778, 216] on button "Next" at bounding box center [775, 218] width 36 height 48
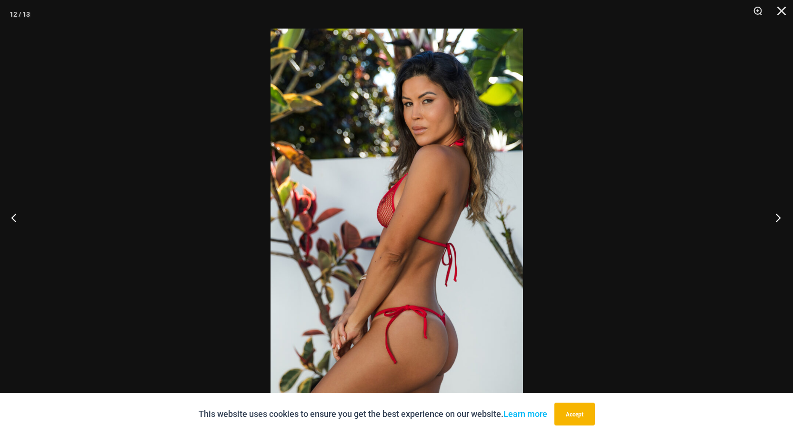
click at [778, 216] on button "Next" at bounding box center [775, 218] width 36 height 48
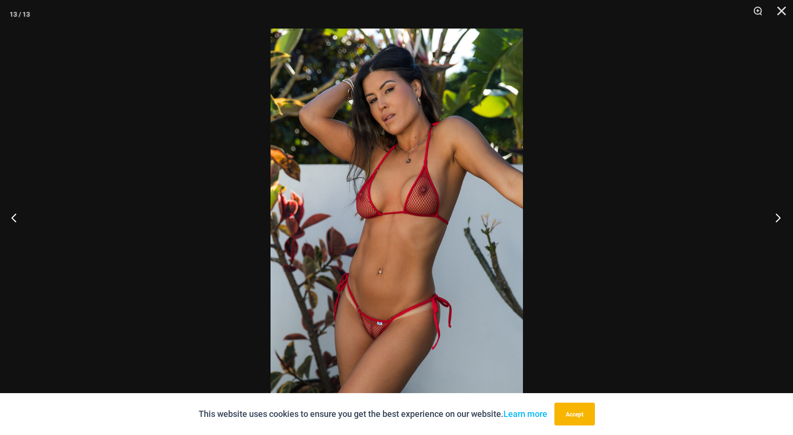
click at [773, 216] on button "Next" at bounding box center [775, 218] width 36 height 48
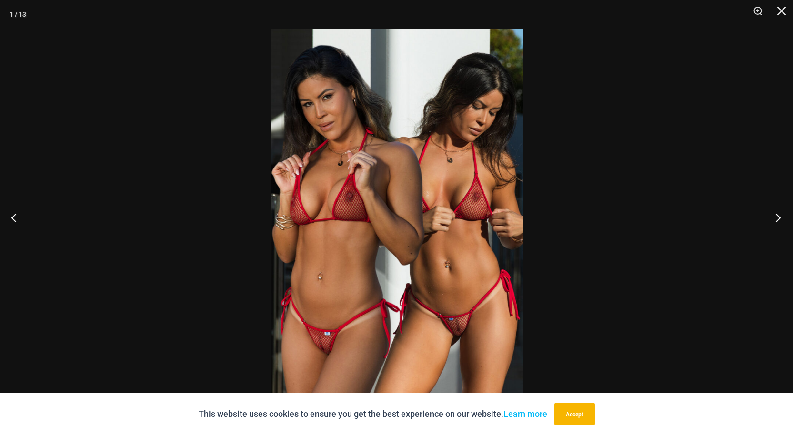
click at [772, 214] on button "Next" at bounding box center [775, 218] width 36 height 48
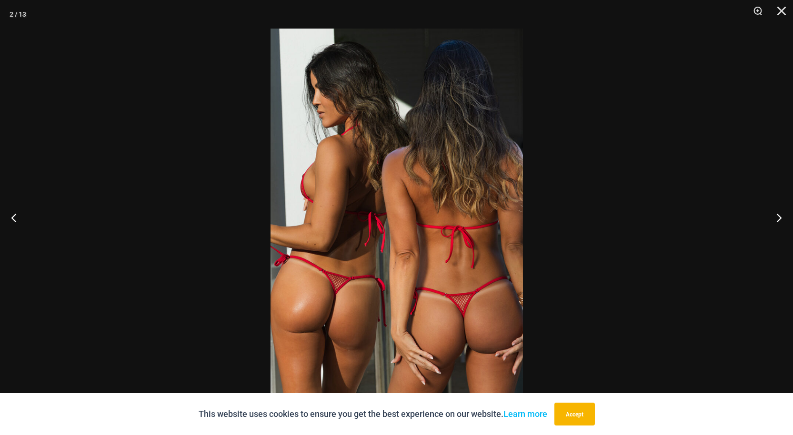
click at [686, 191] on div at bounding box center [396, 217] width 793 height 435
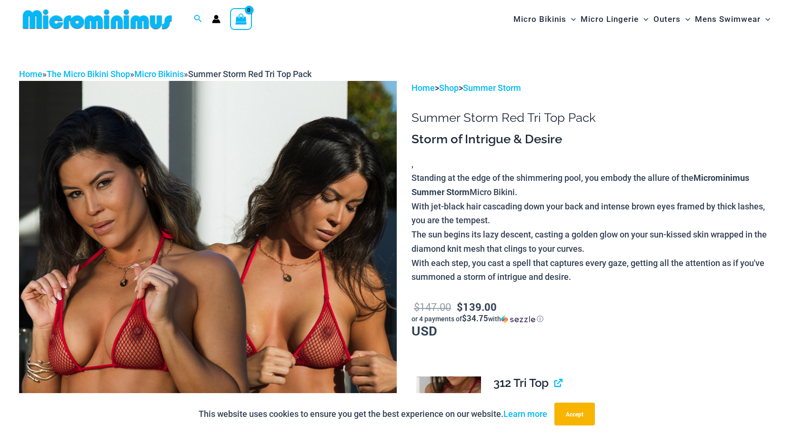
scroll to position [0, 0]
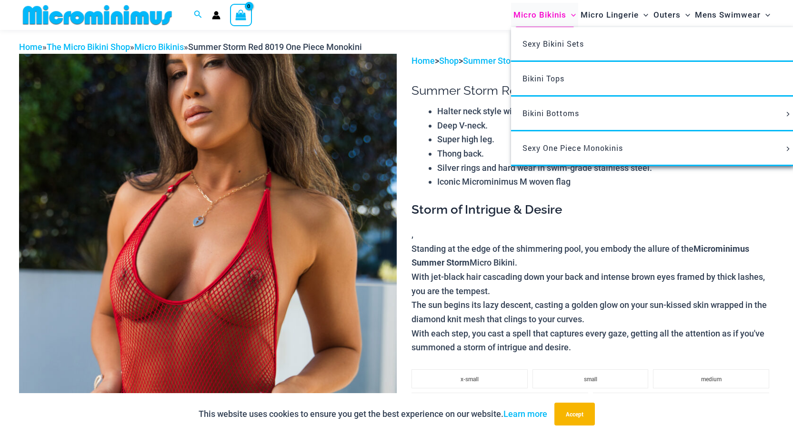
scroll to position [32, 0]
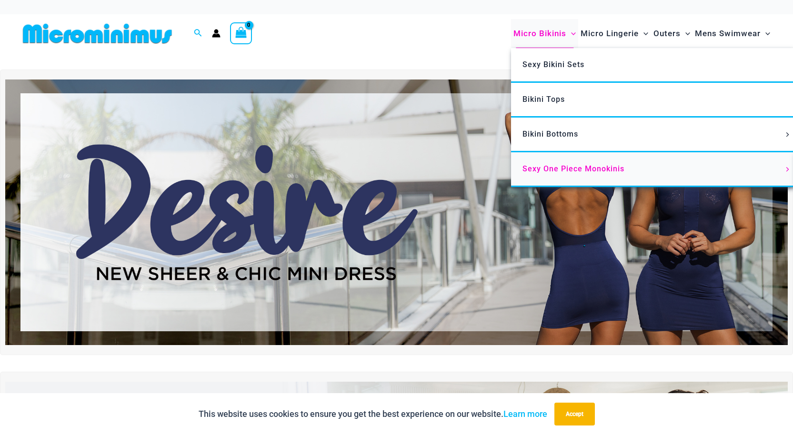
click at [561, 165] on span "Sexy One Piece Monokinis" at bounding box center [573, 168] width 102 height 9
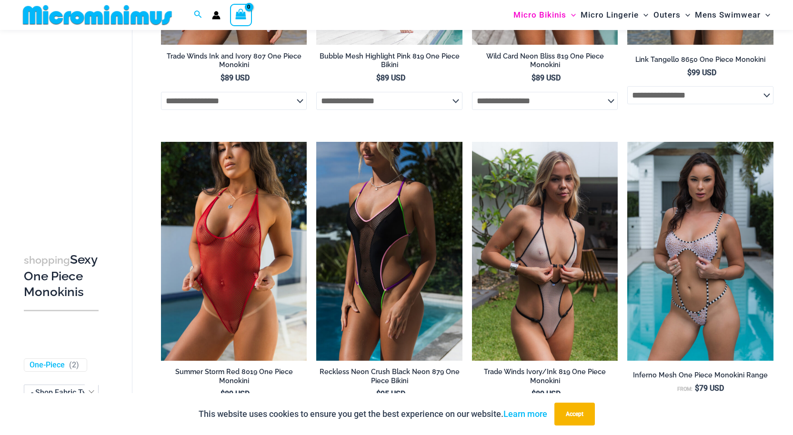
scroll to position [280, 0]
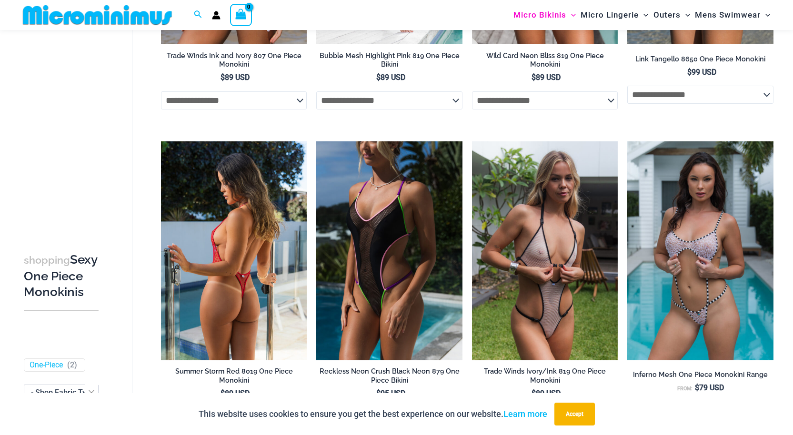
click at [206, 264] on img at bounding box center [234, 250] width 146 height 219
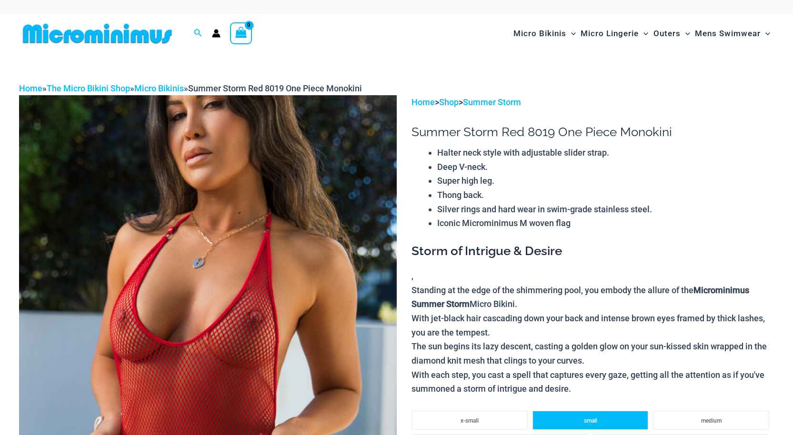
click at [590, 411] on li "small" at bounding box center [590, 420] width 116 height 19
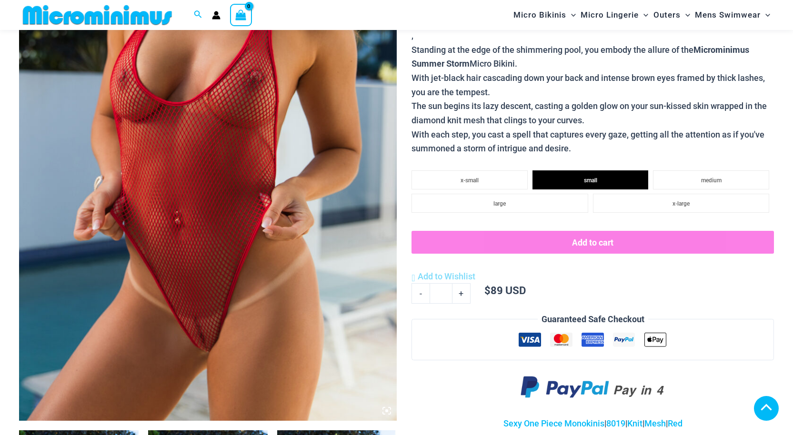
scroll to position [232, 0]
click at [585, 245] on div "Add to cart Add to Wishlist Add to Wishlist $ 89 USD Minus Quantity - [PERSON_N…" at bounding box center [592, 265] width 362 height 68
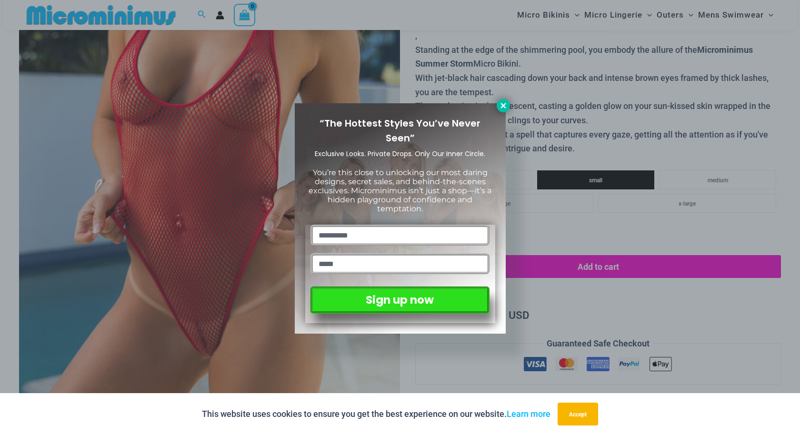
click at [505, 103] on icon at bounding box center [502, 105] width 5 height 5
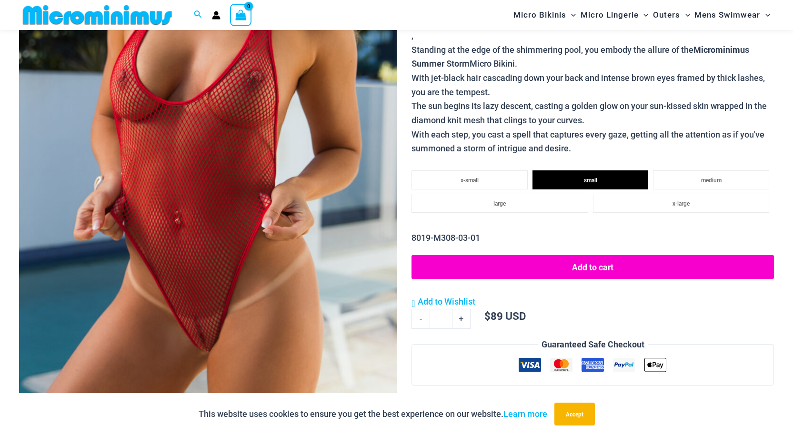
click at [596, 266] on button "Add to cart" at bounding box center [592, 267] width 362 height 24
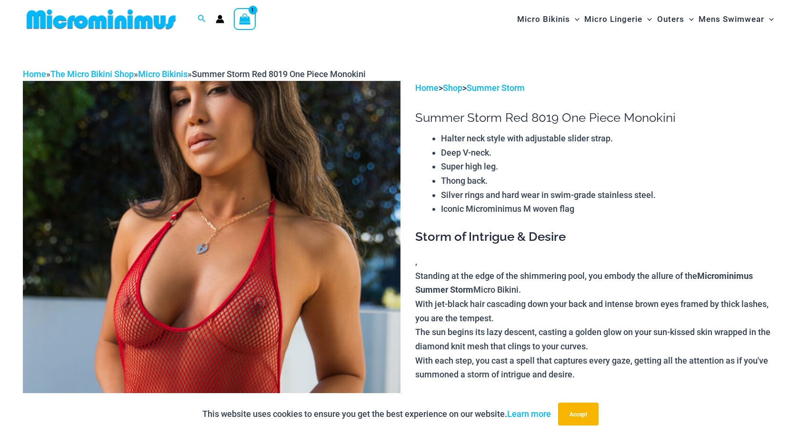
scroll to position [0, 0]
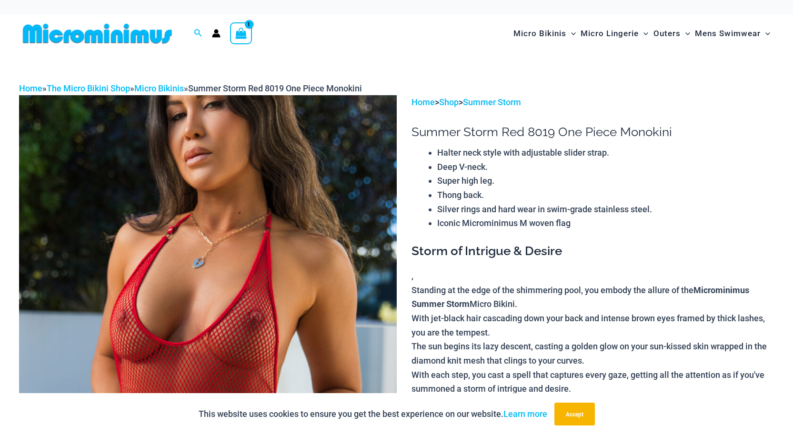
click at [647, 89] on div "Home » The Micro Bikini Shop » Micro Bikinis » Summer Storm Red 8019 One Piece …" at bounding box center [396, 88] width 755 height 14
click at [240, 28] on icon "View Shopping Cart, 1 items" at bounding box center [240, 33] width 11 height 11
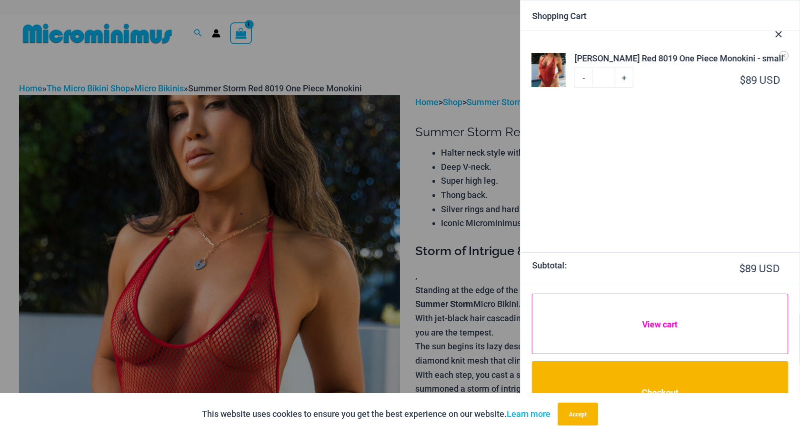
click at [667, 324] on link "View cart" at bounding box center [660, 324] width 256 height 61
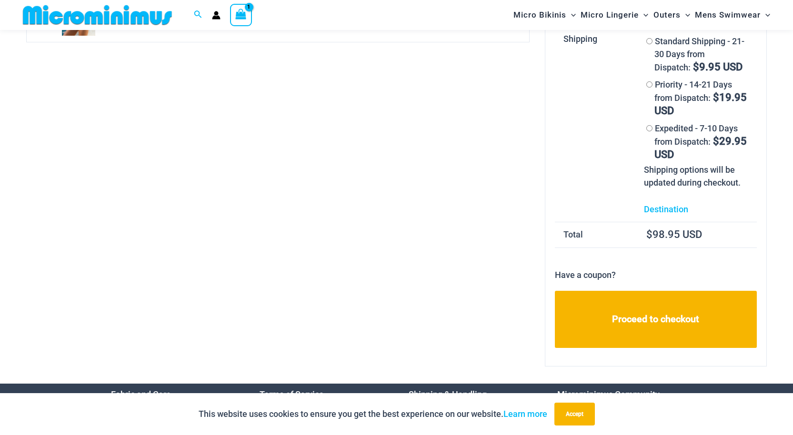
scroll to position [92, 0]
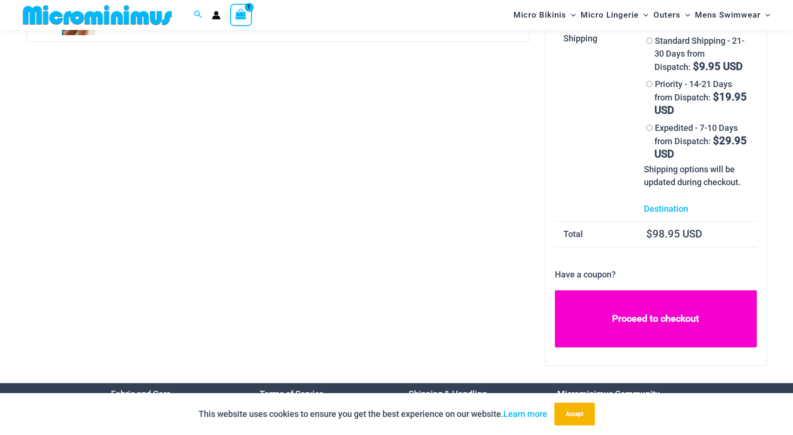
click at [612, 318] on link "Proceed to checkout" at bounding box center [656, 319] width 202 height 58
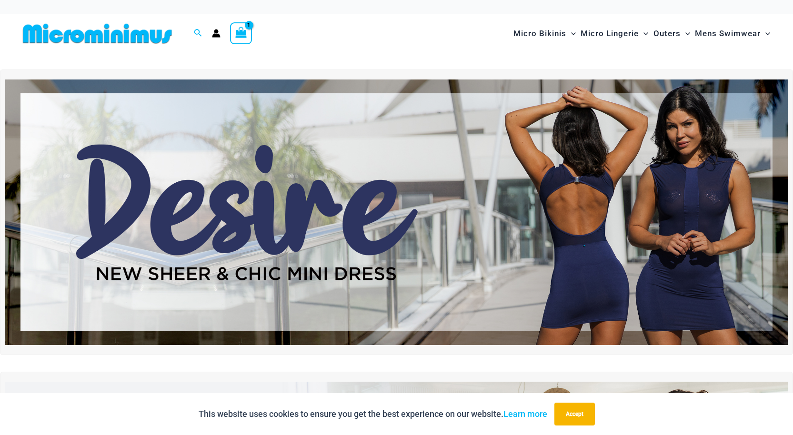
click at [242, 30] on icon "View Shopping Cart, 1 items" at bounding box center [240, 32] width 11 height 11
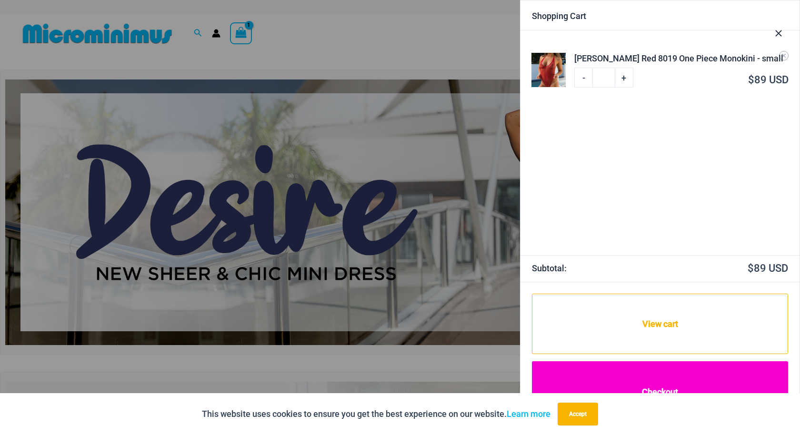
click at [635, 372] on link "Checkout" at bounding box center [660, 392] width 256 height 62
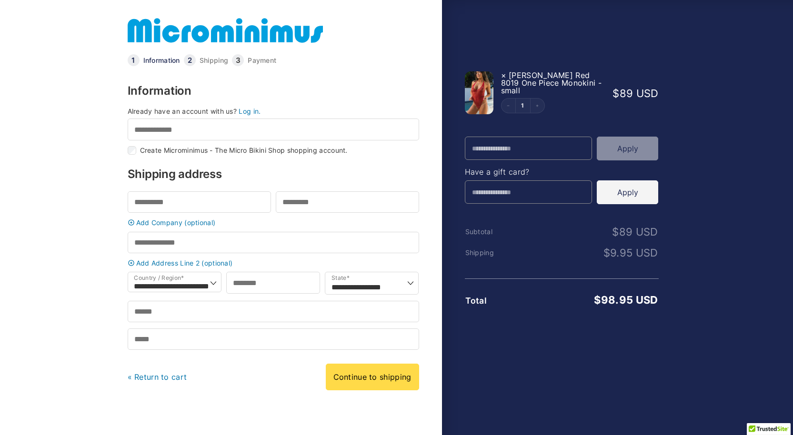
click at [245, 109] on link "Log in." at bounding box center [249, 111] width 22 height 8
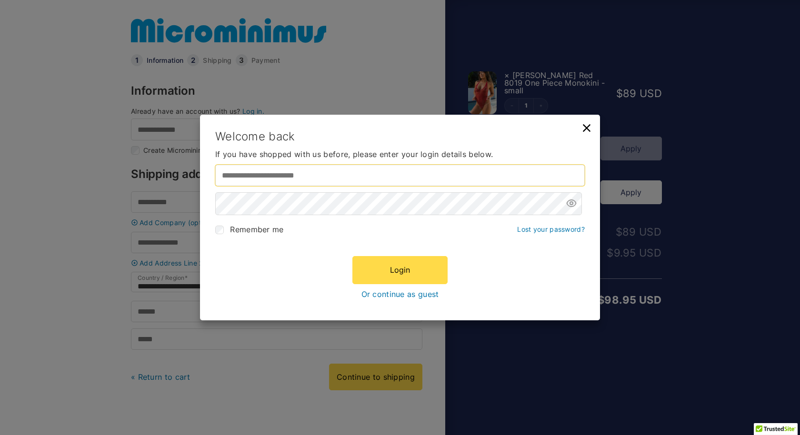
click at [268, 175] on input "Username or email address *" at bounding box center [399, 175] width 369 height 21
type input "**********"
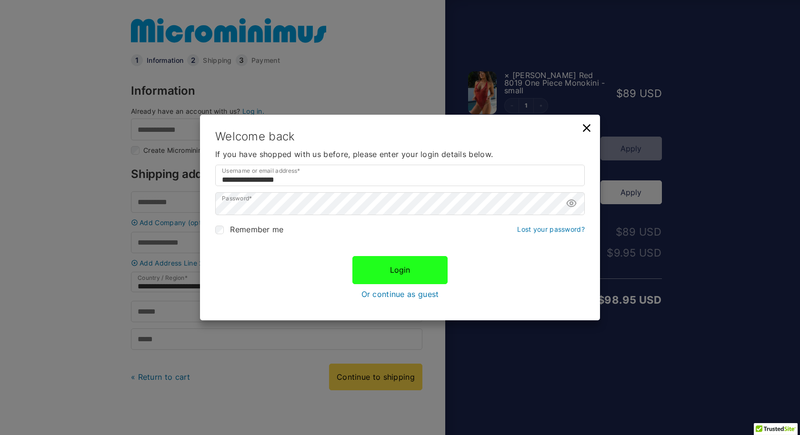
click at [406, 272] on button "Login" at bounding box center [399, 270] width 95 height 28
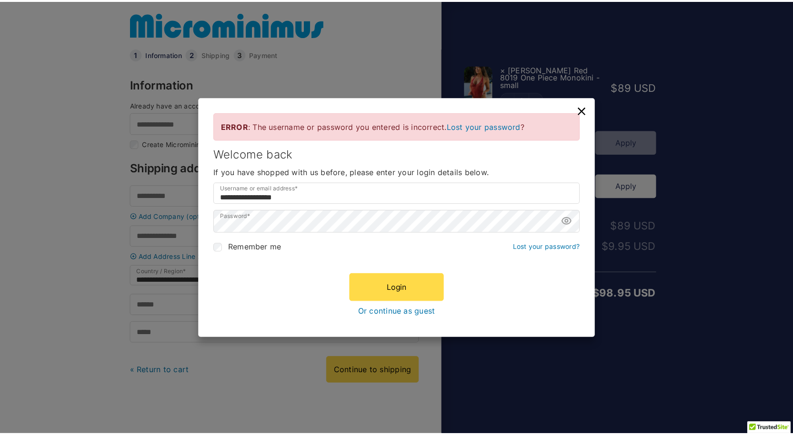
scroll to position [7, 0]
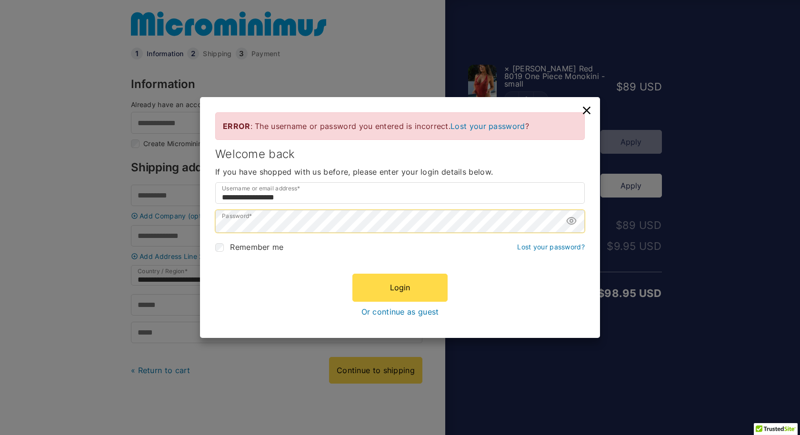
click at [181, 219] on div "**********" at bounding box center [400, 217] width 800 height 435
click at [398, 294] on button "Login" at bounding box center [399, 288] width 95 height 28
click at [586, 108] on icon at bounding box center [586, 110] width 13 height 13
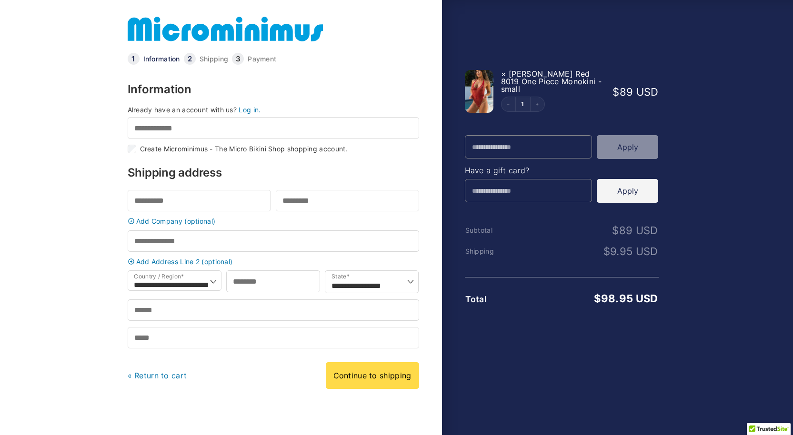
scroll to position [0, 0]
